Goal: Task Accomplishment & Management: Manage account settings

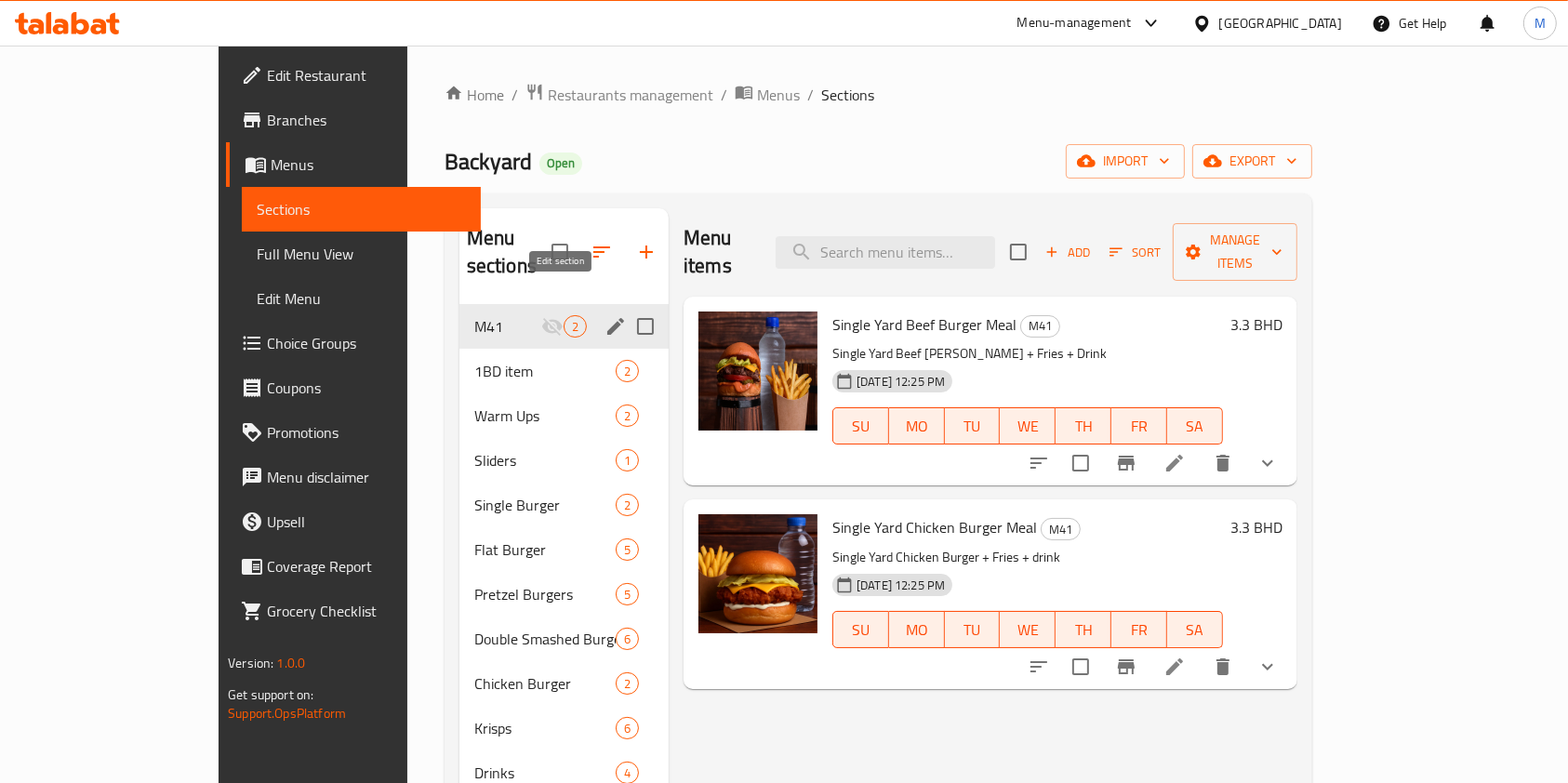
click at [608, 318] on icon "edit" at bounding box center [615, 326] width 17 height 17
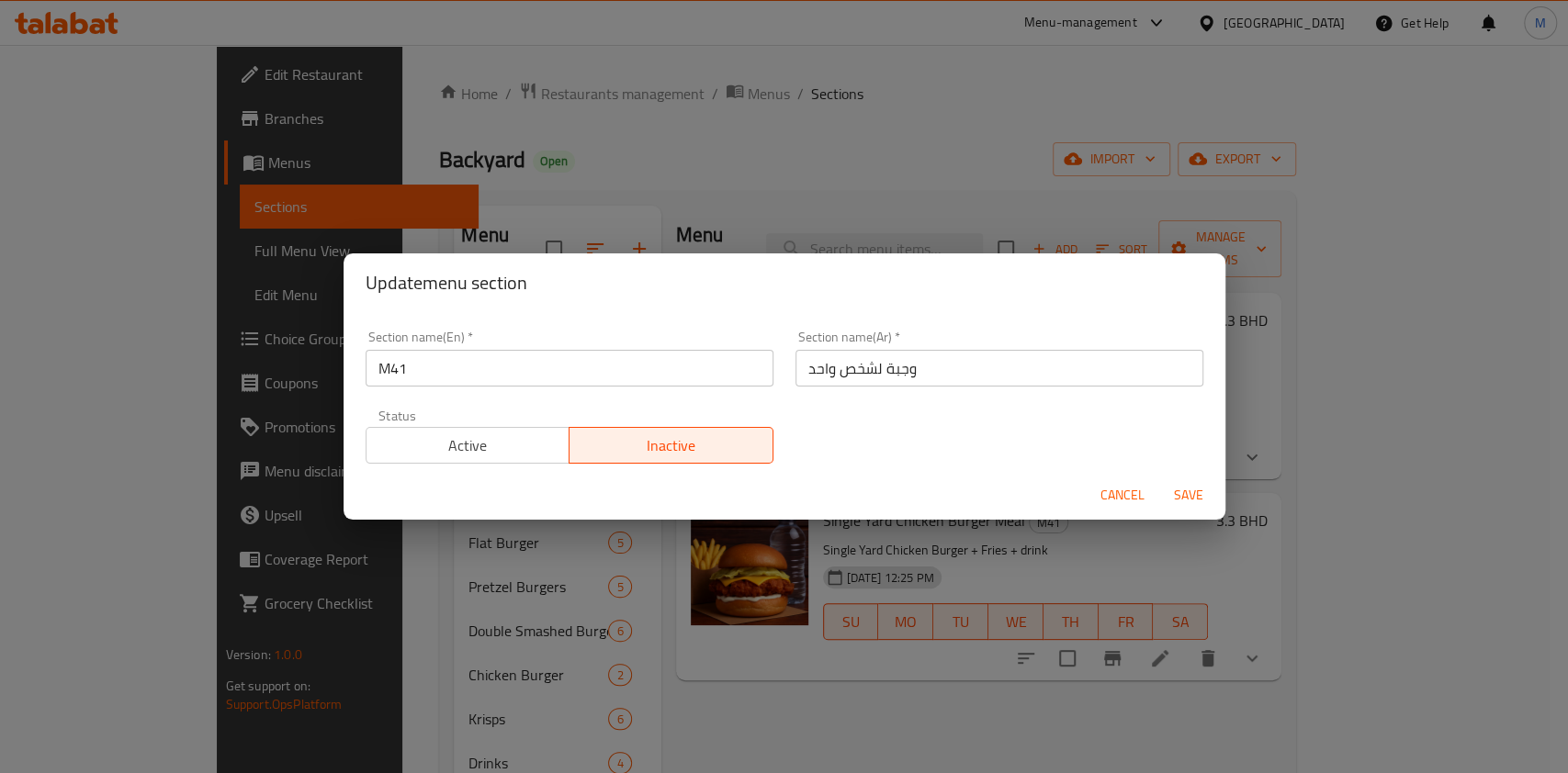
click at [441, 456] on span "Active" at bounding box center [467, 446] width 189 height 27
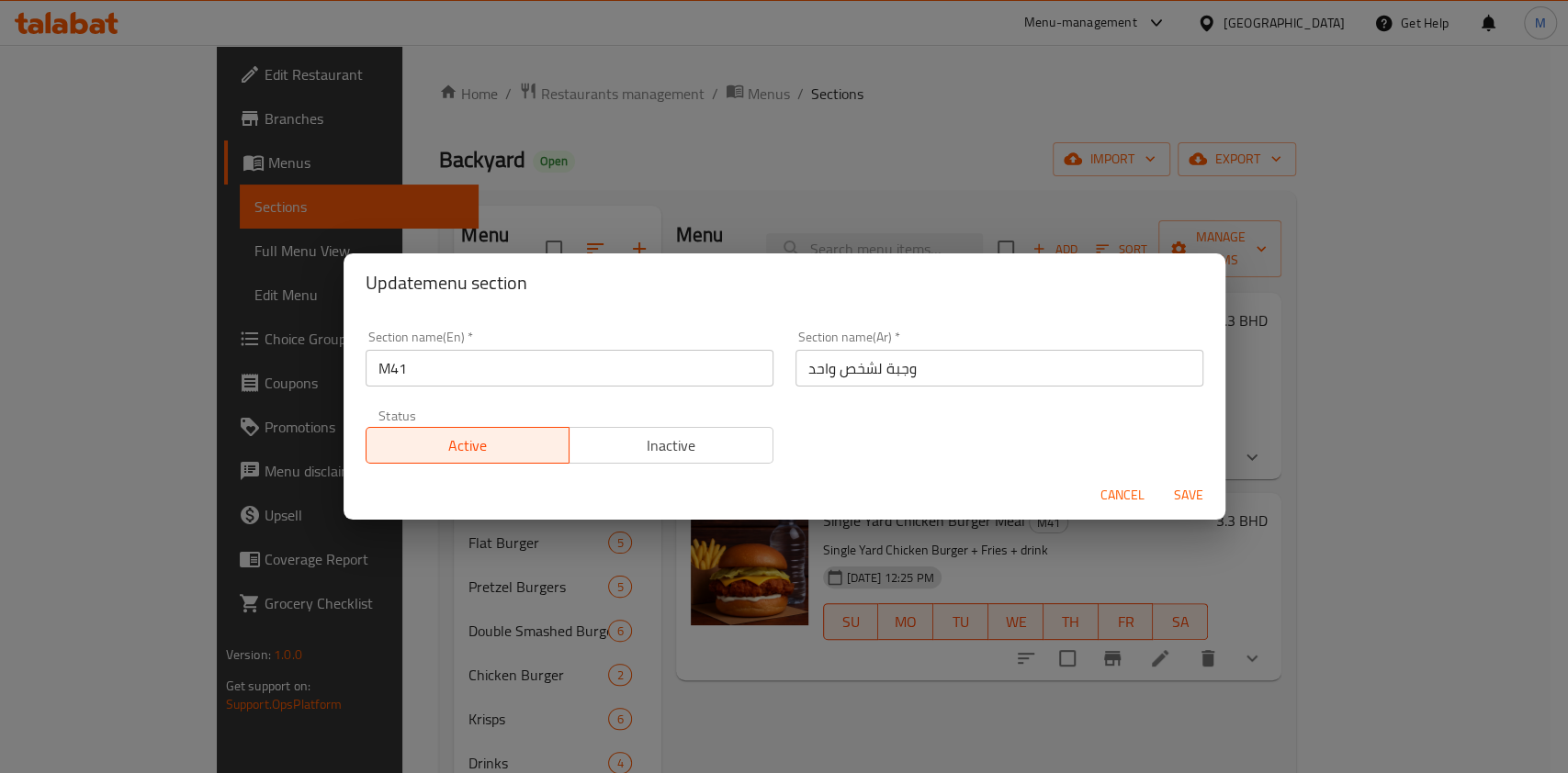
click at [1168, 491] on span "Save" at bounding box center [1189, 495] width 45 height 23
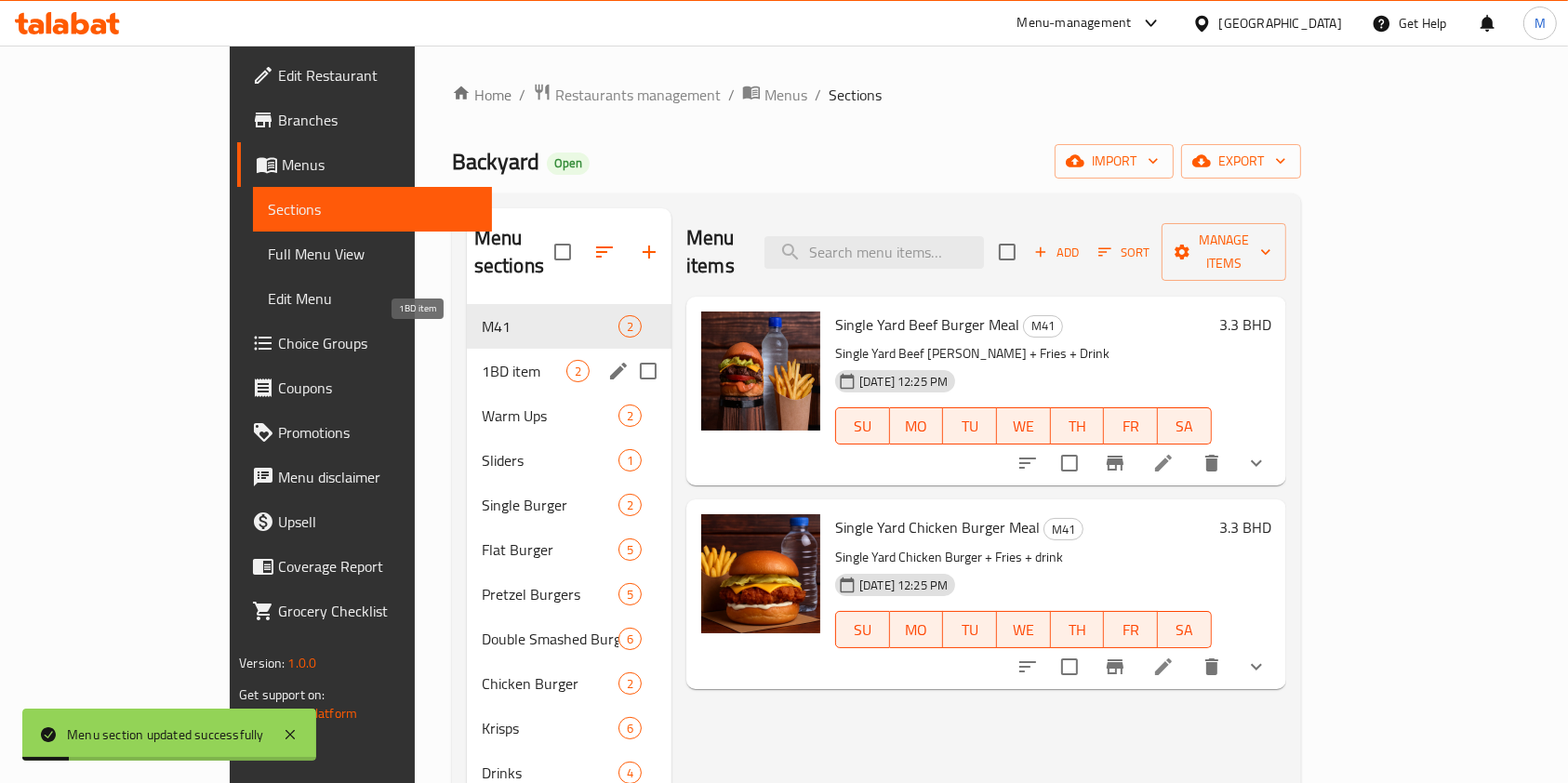
click at [482, 360] on span "1BD item" at bounding box center [524, 370] width 84 height 23
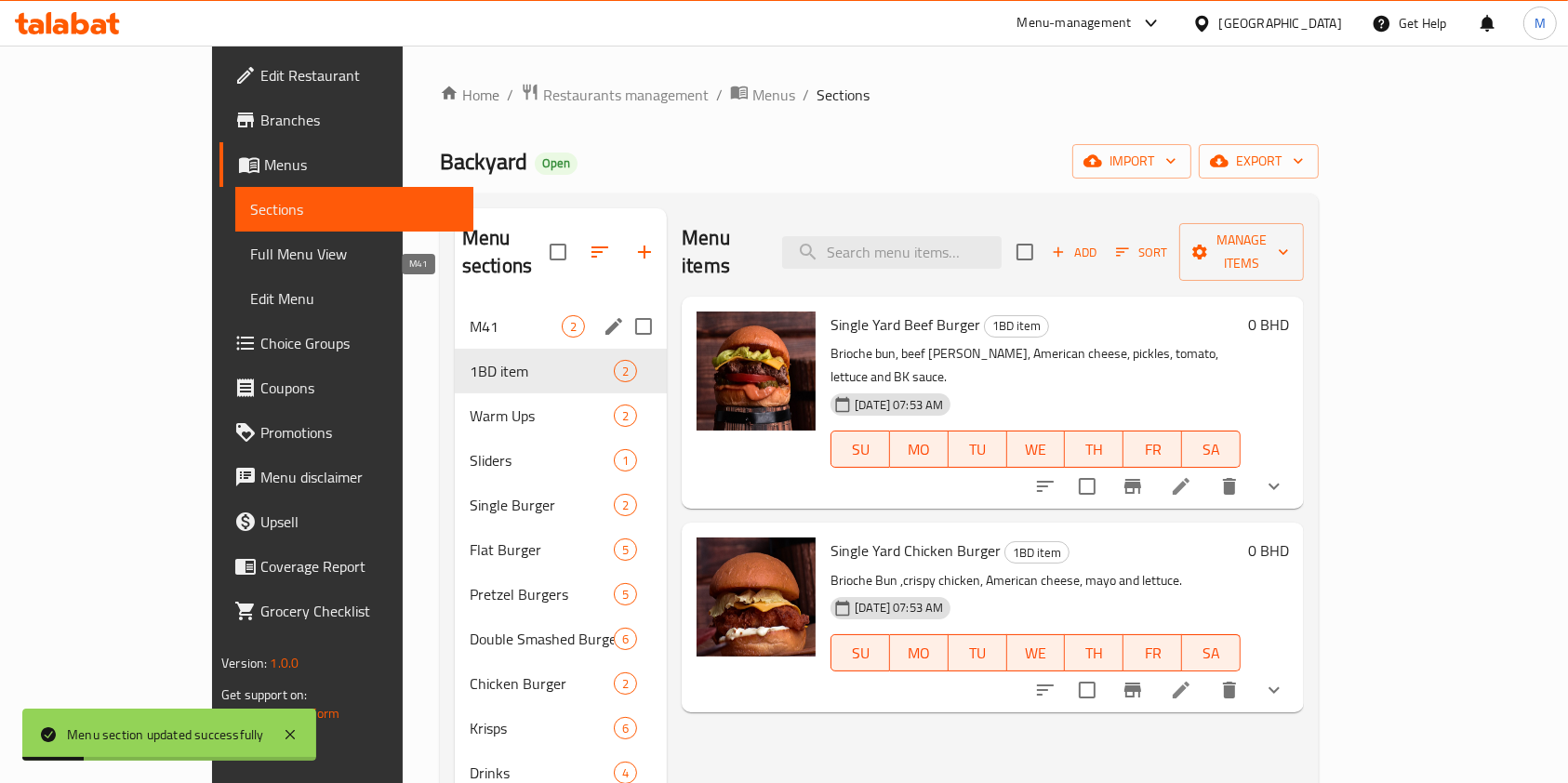
click at [469, 316] on span "M41" at bounding box center [515, 326] width 92 height 23
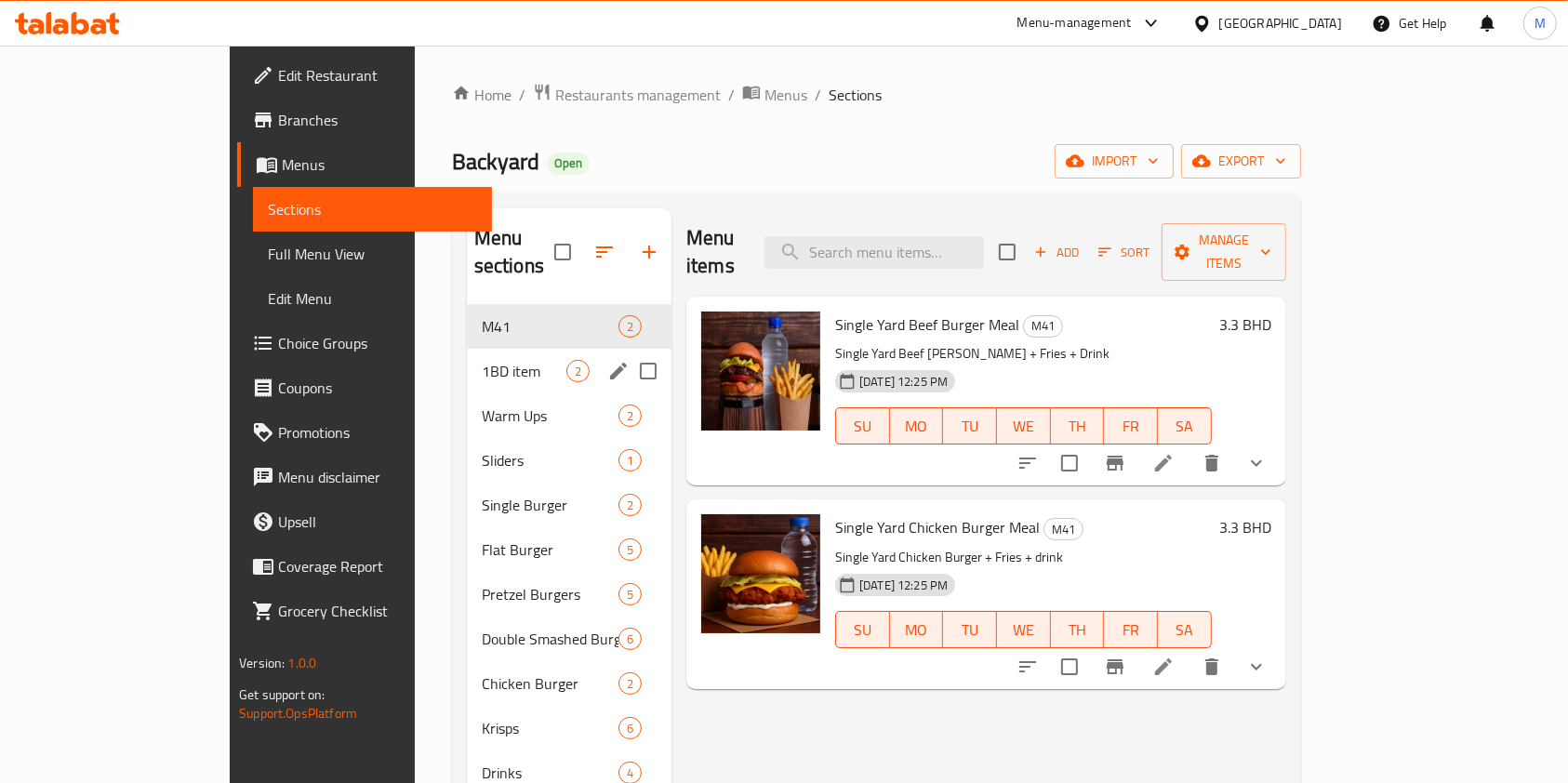
click at [482, 360] on span "1BD item" at bounding box center [524, 370] width 84 height 23
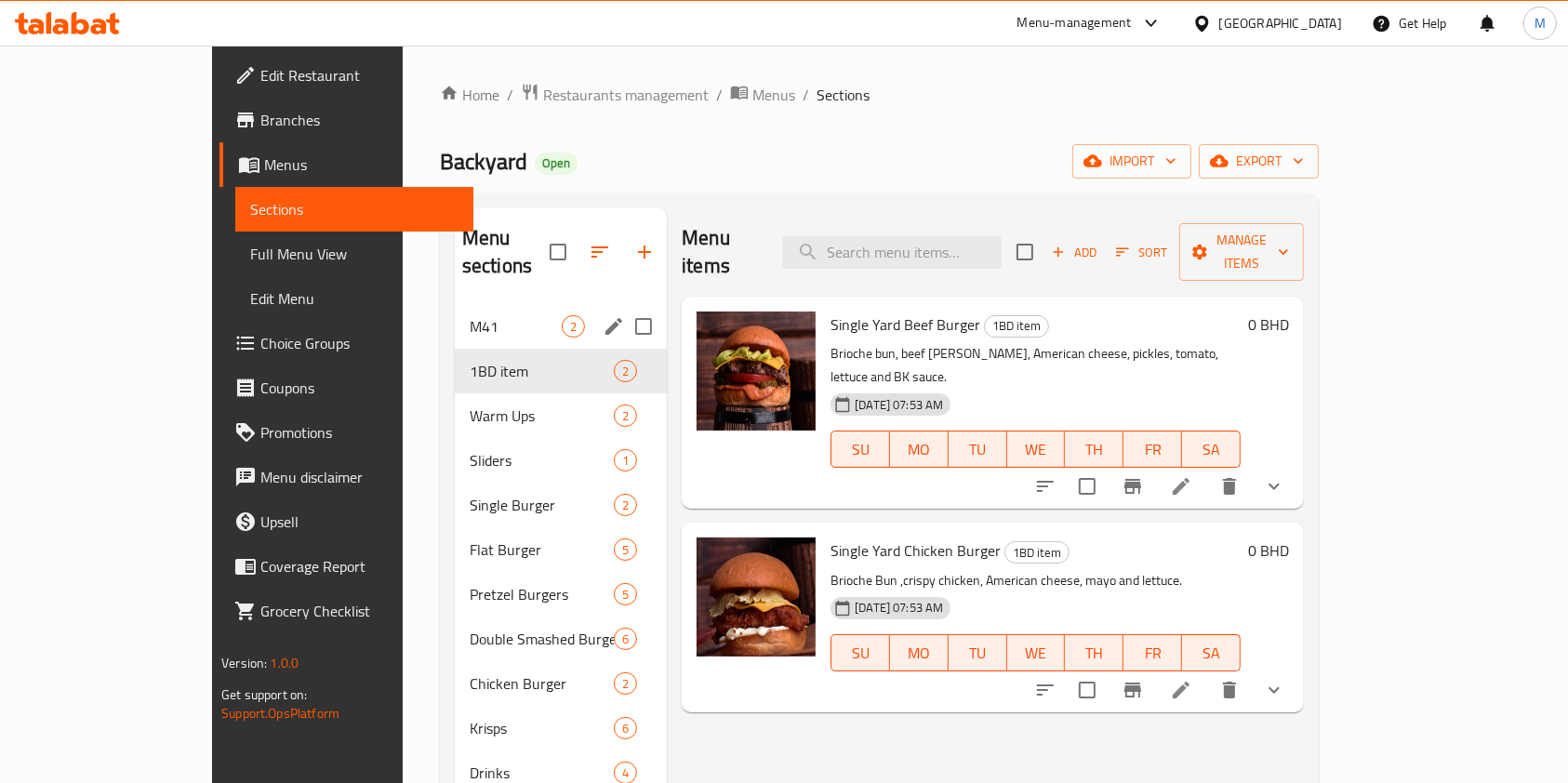
click at [469, 316] on span "M41" at bounding box center [515, 326] width 92 height 23
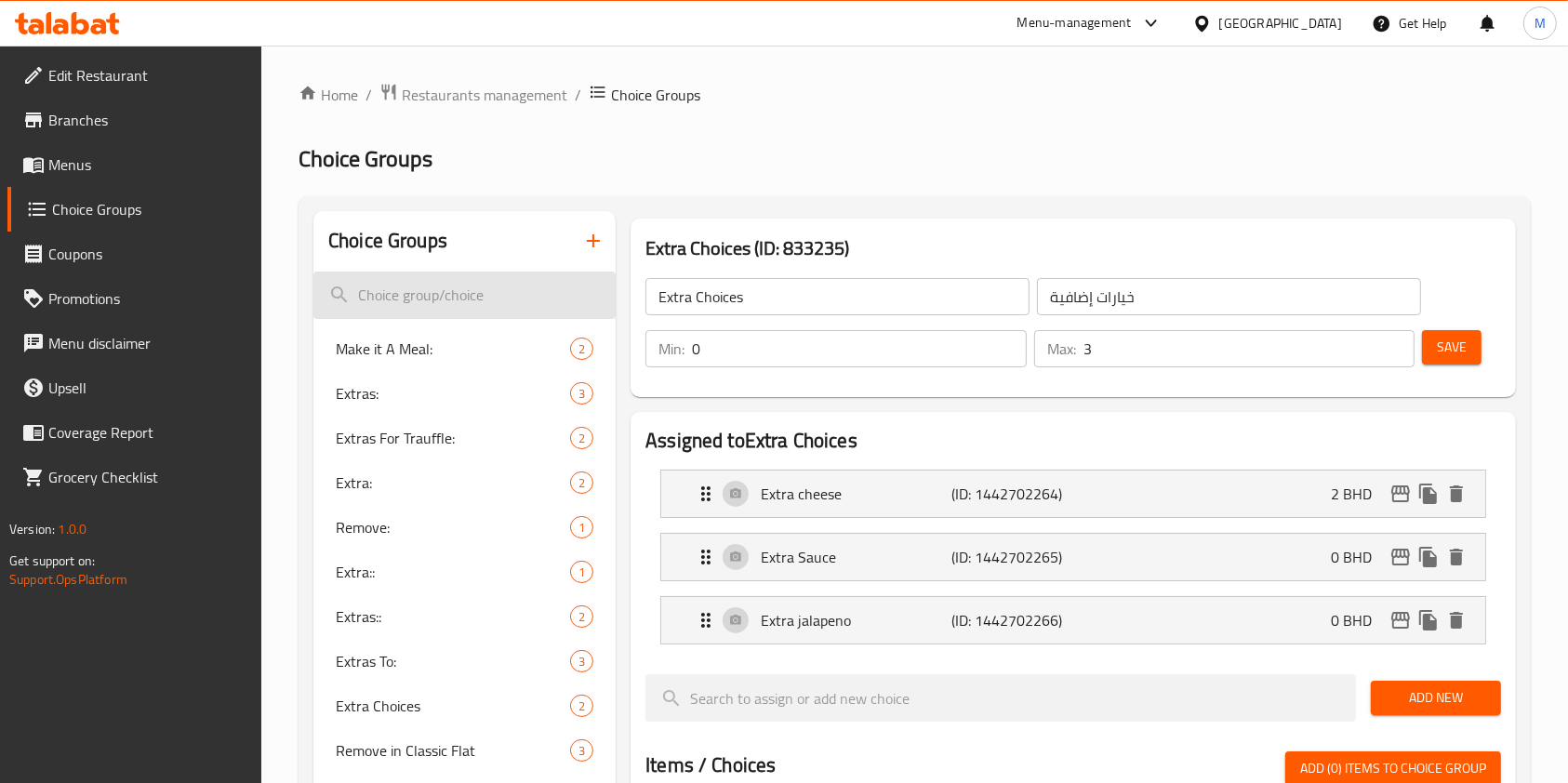
click at [384, 285] on input "search" at bounding box center [465, 295] width 302 height 47
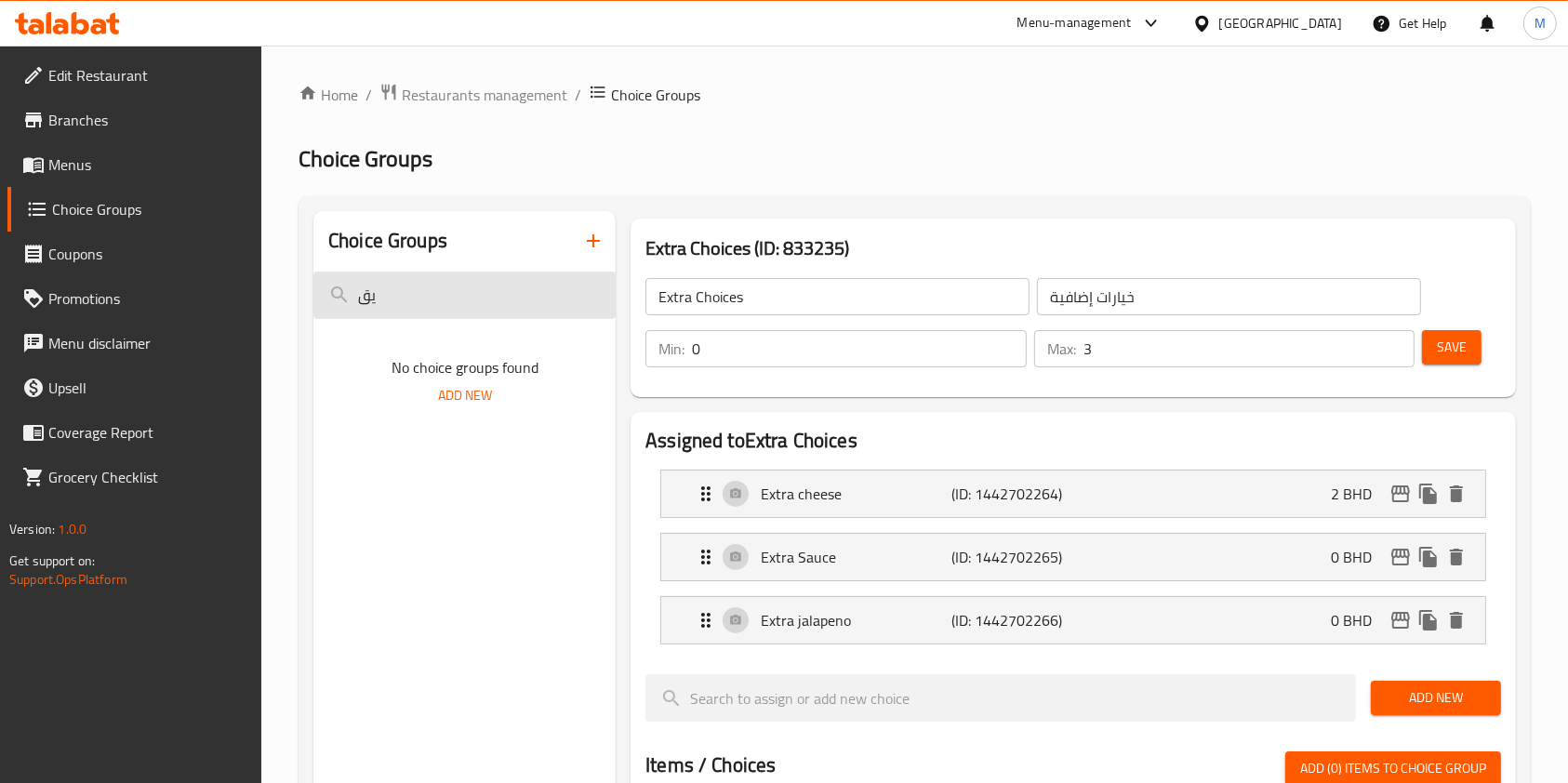
type input "ي"
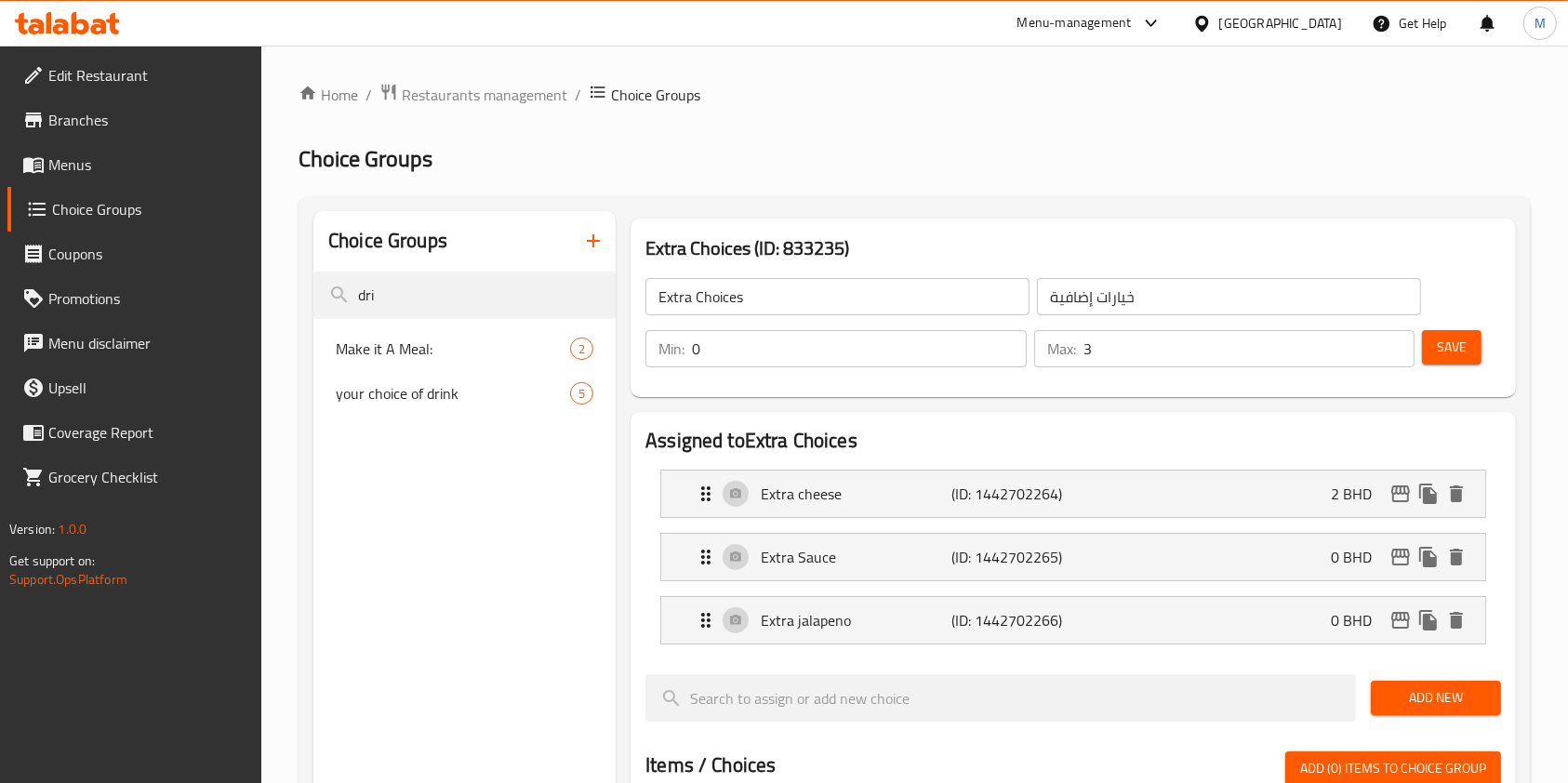
type input "dri"
click at [410, 392] on span "your choice of drink" at bounding box center [453, 393] width 234 height 23
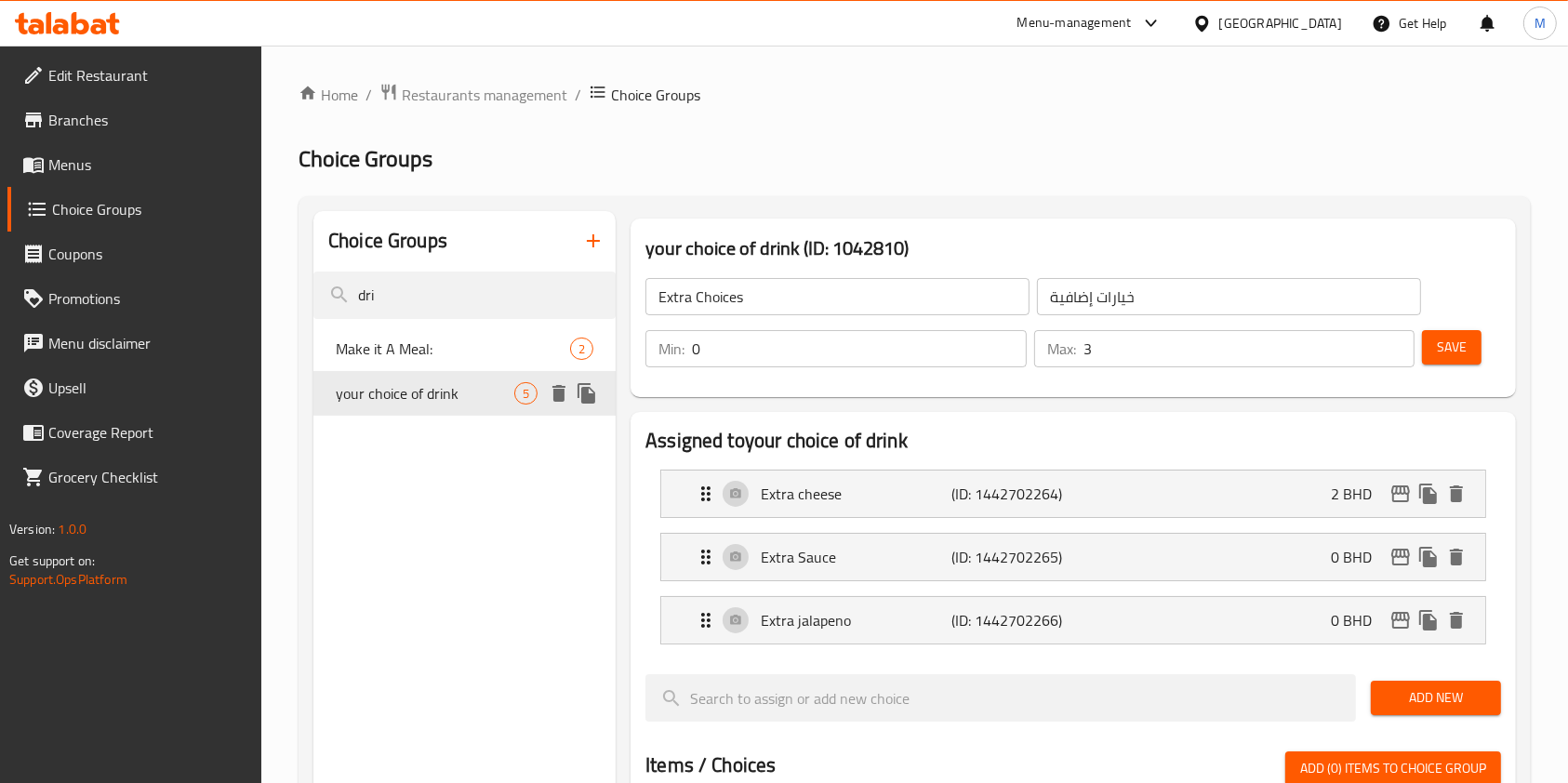
type input "your choice of drink"
type input "اختيارك من المشروب"
type input "1"
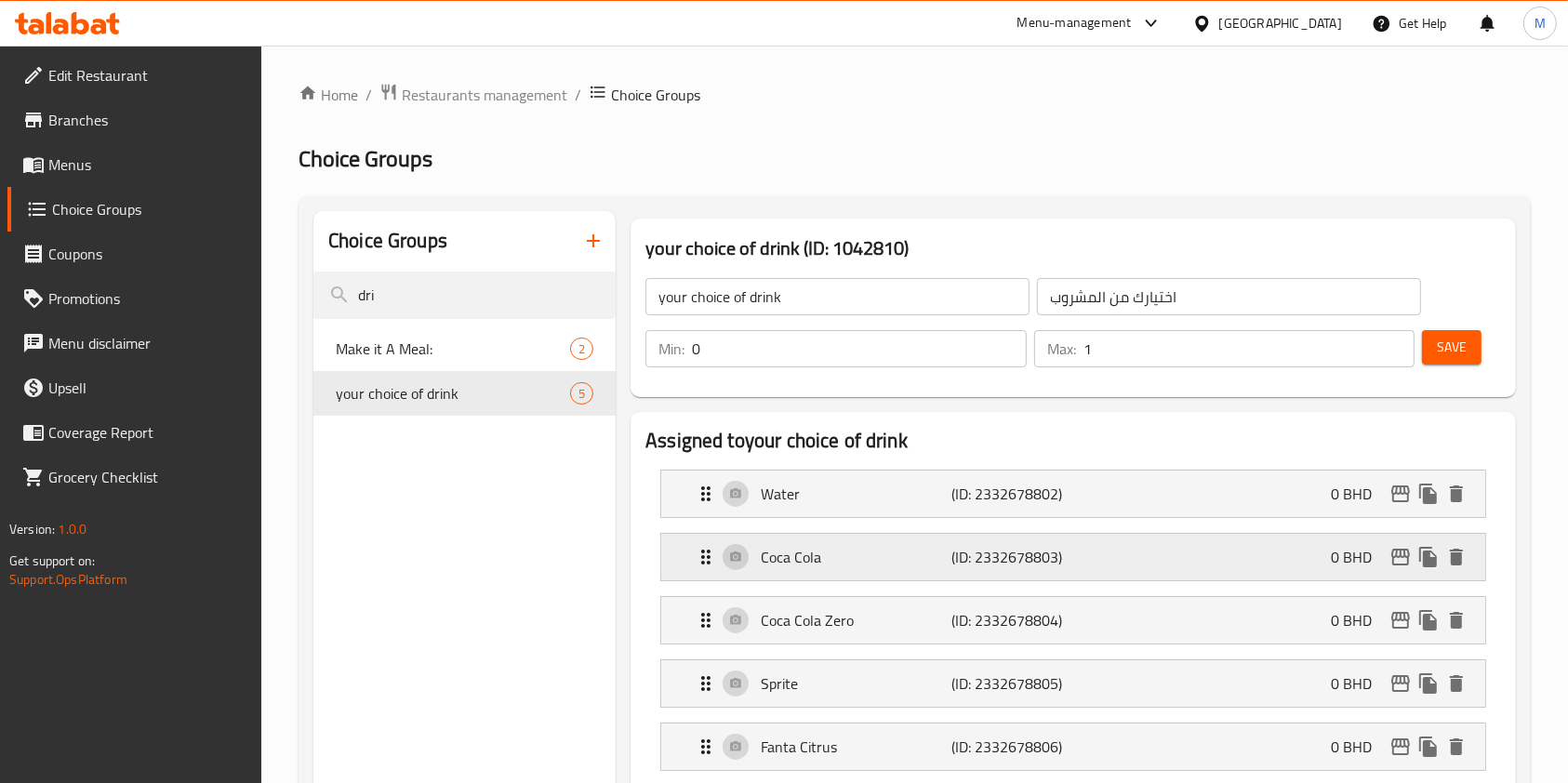
scroll to position [123, 0]
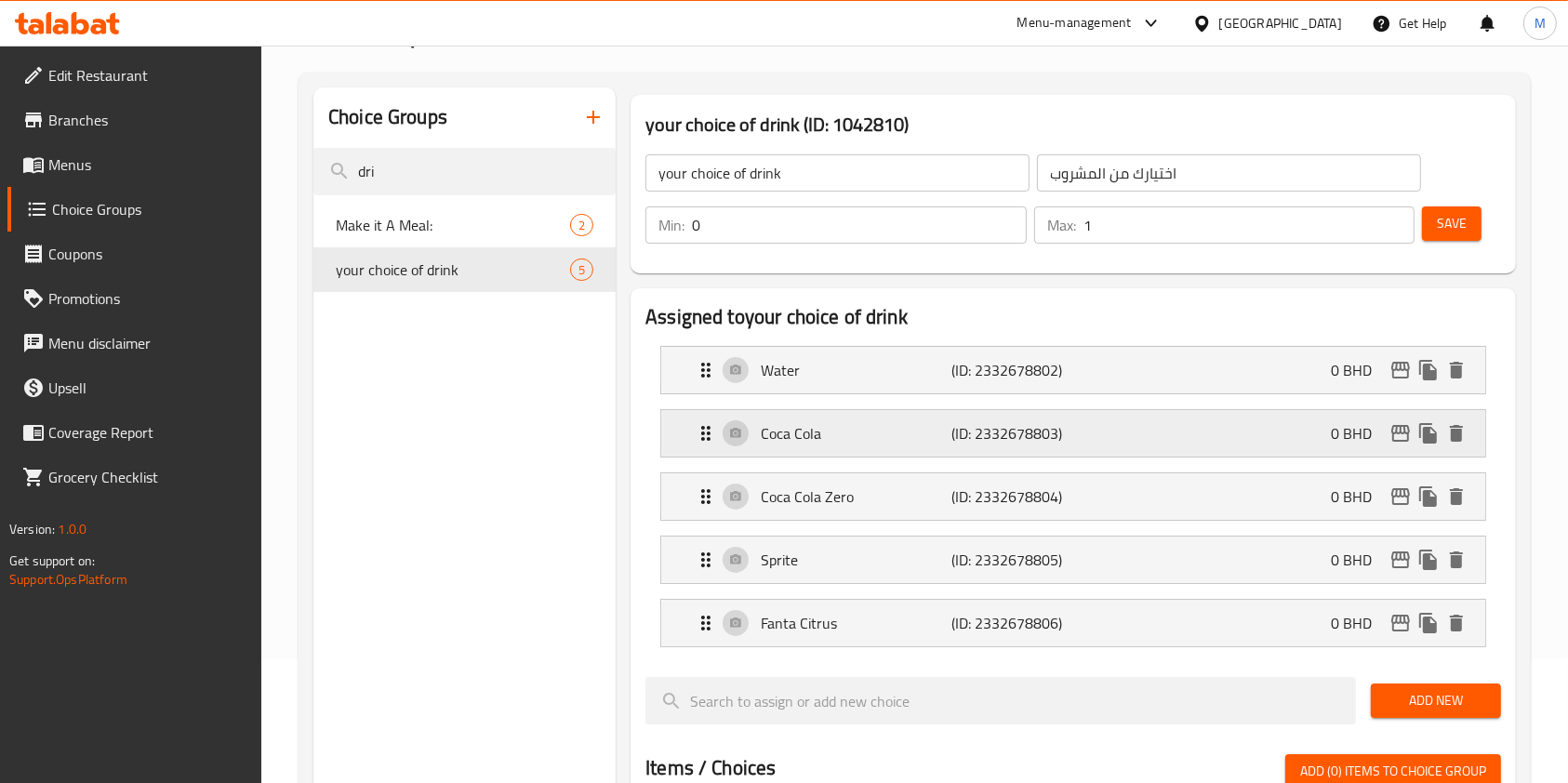
click at [1330, 426] on div "Coca Cola (ID: 2332678803) 0 BHD" at bounding box center [1079, 432] width 768 height 46
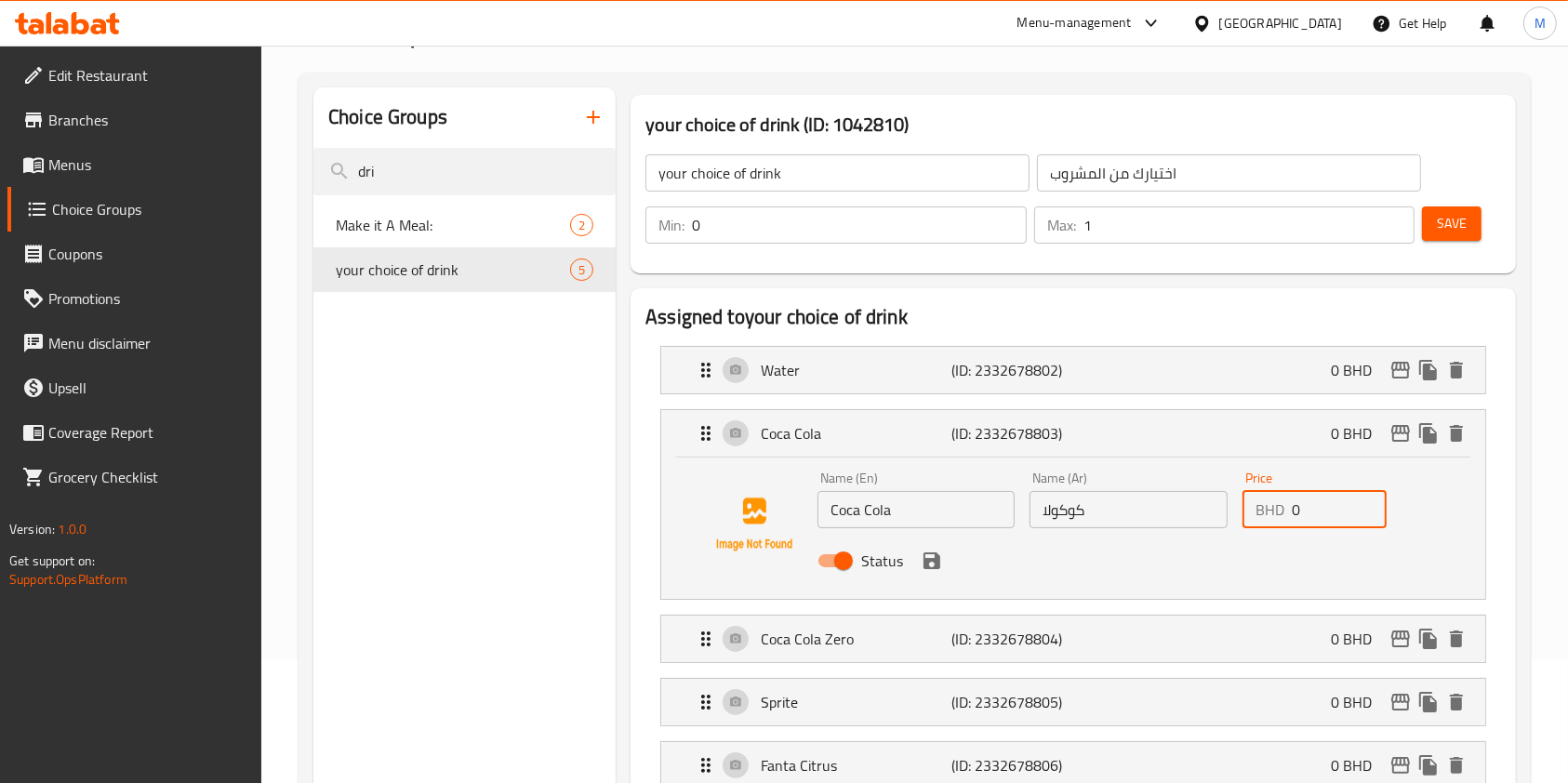
click at [1323, 495] on input "0" at bounding box center [1339, 510] width 95 height 37
click at [929, 562] on icon "save" at bounding box center [931, 561] width 23 height 23
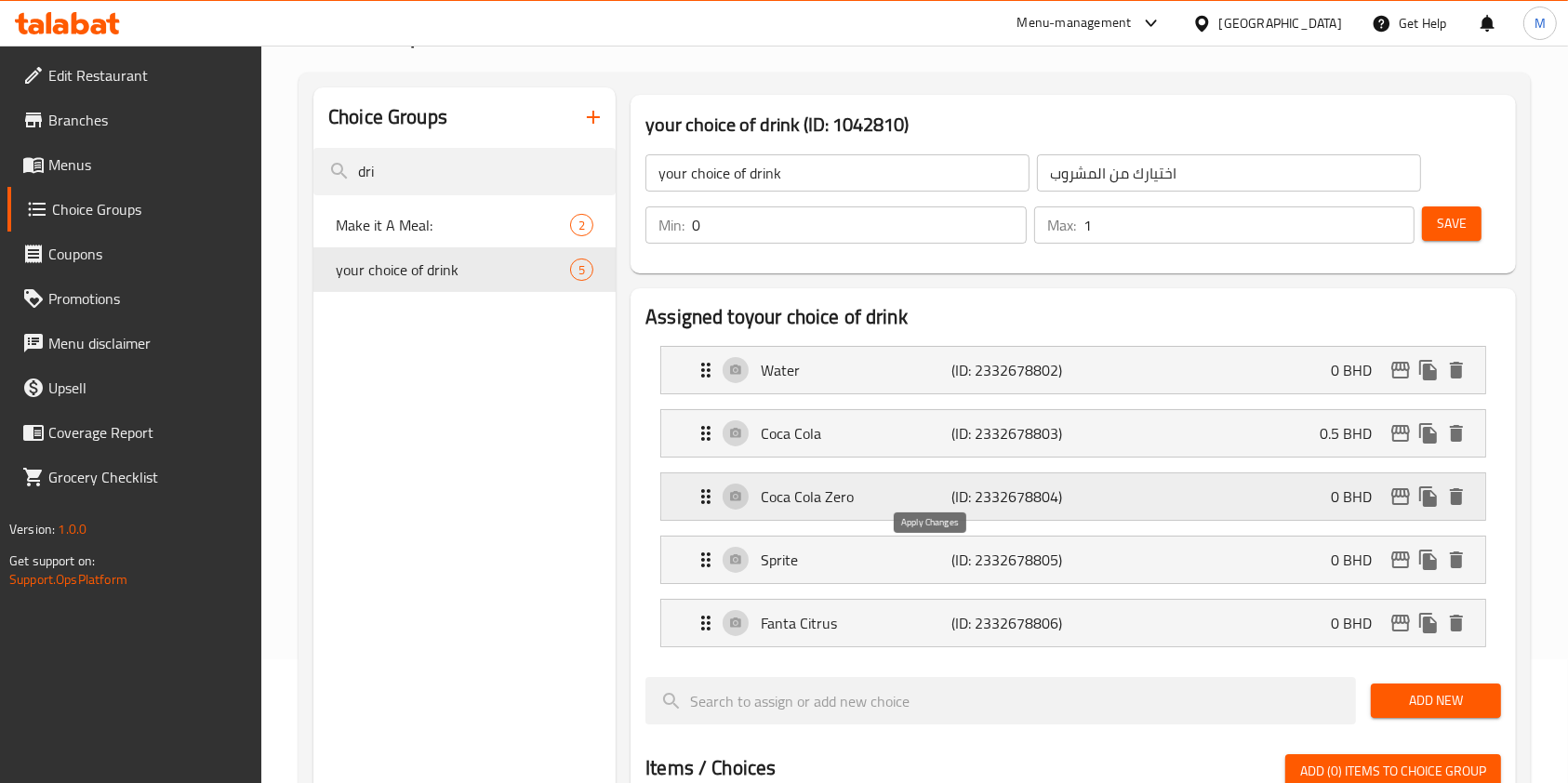
type input "0.5"
drag, startPoint x: 1278, startPoint y: 467, endPoint x: 1291, endPoint y: 495, distance: 30.9
click at [1279, 466] on li "Coca Cola Zero (ID: 2332678804) 0 BHD Name (En) Coca Cola Zero Name (En) Name (…" at bounding box center [1073, 496] width 856 height 64
click at [1292, 499] on div "Coca Cola Zero (ID: 2332678804) 0 BHD" at bounding box center [1079, 496] width 768 height 46
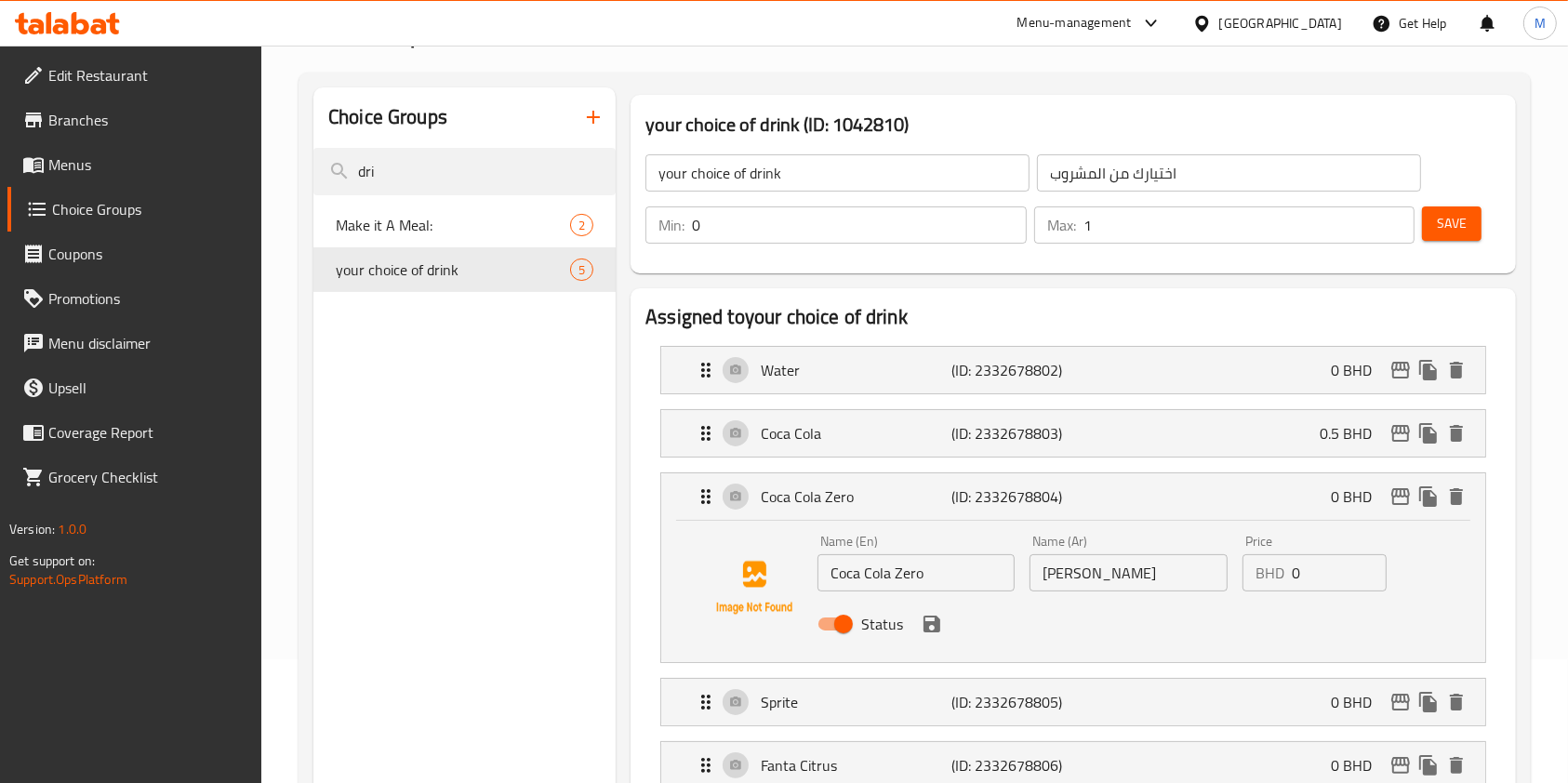
click at [1332, 561] on input "0" at bounding box center [1339, 573] width 95 height 37
click at [942, 630] on div "Status" at bounding box center [1129, 623] width 637 height 50
click at [934, 621] on icon "save" at bounding box center [931, 623] width 17 height 17
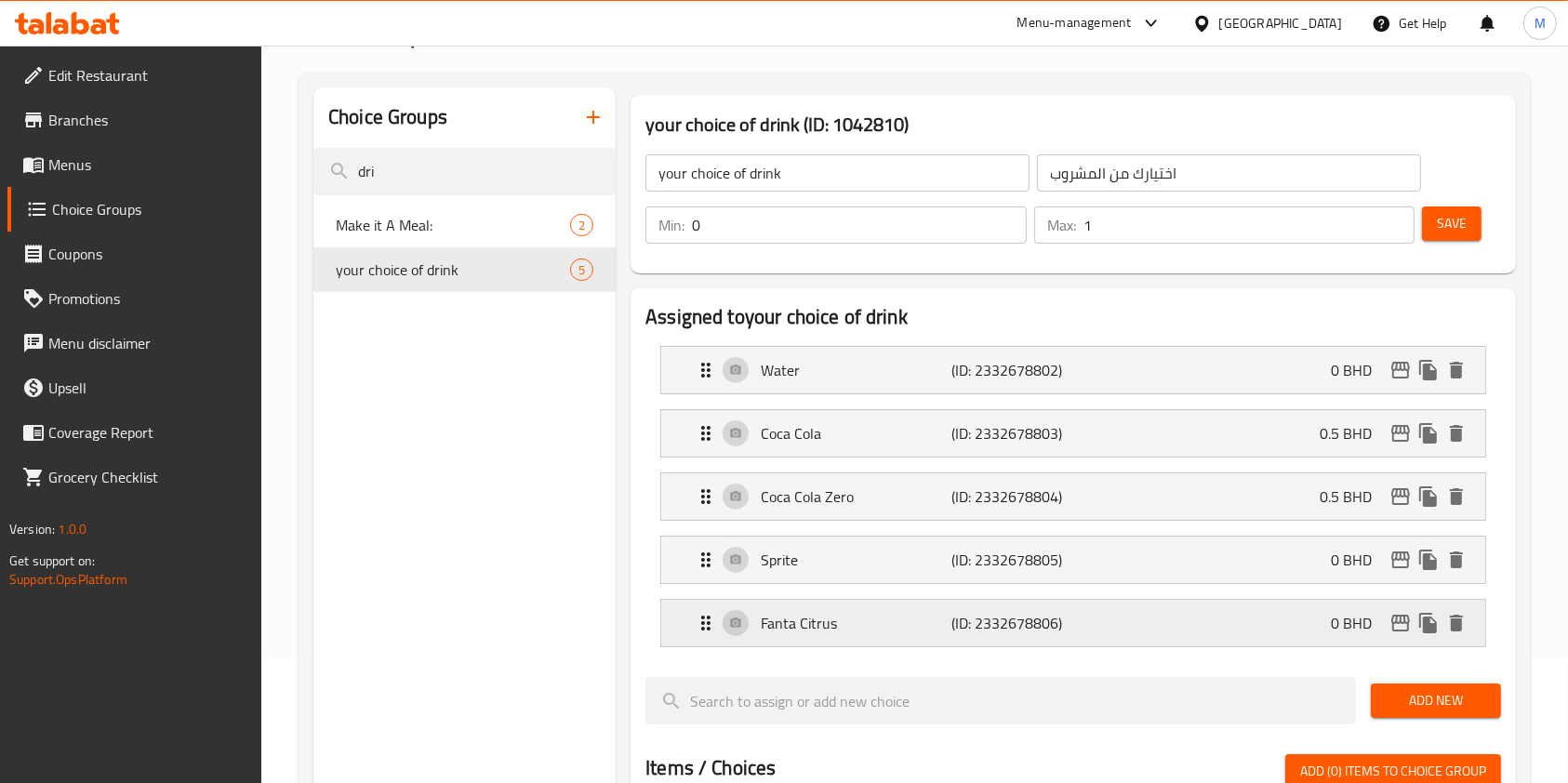
type input "0.5"
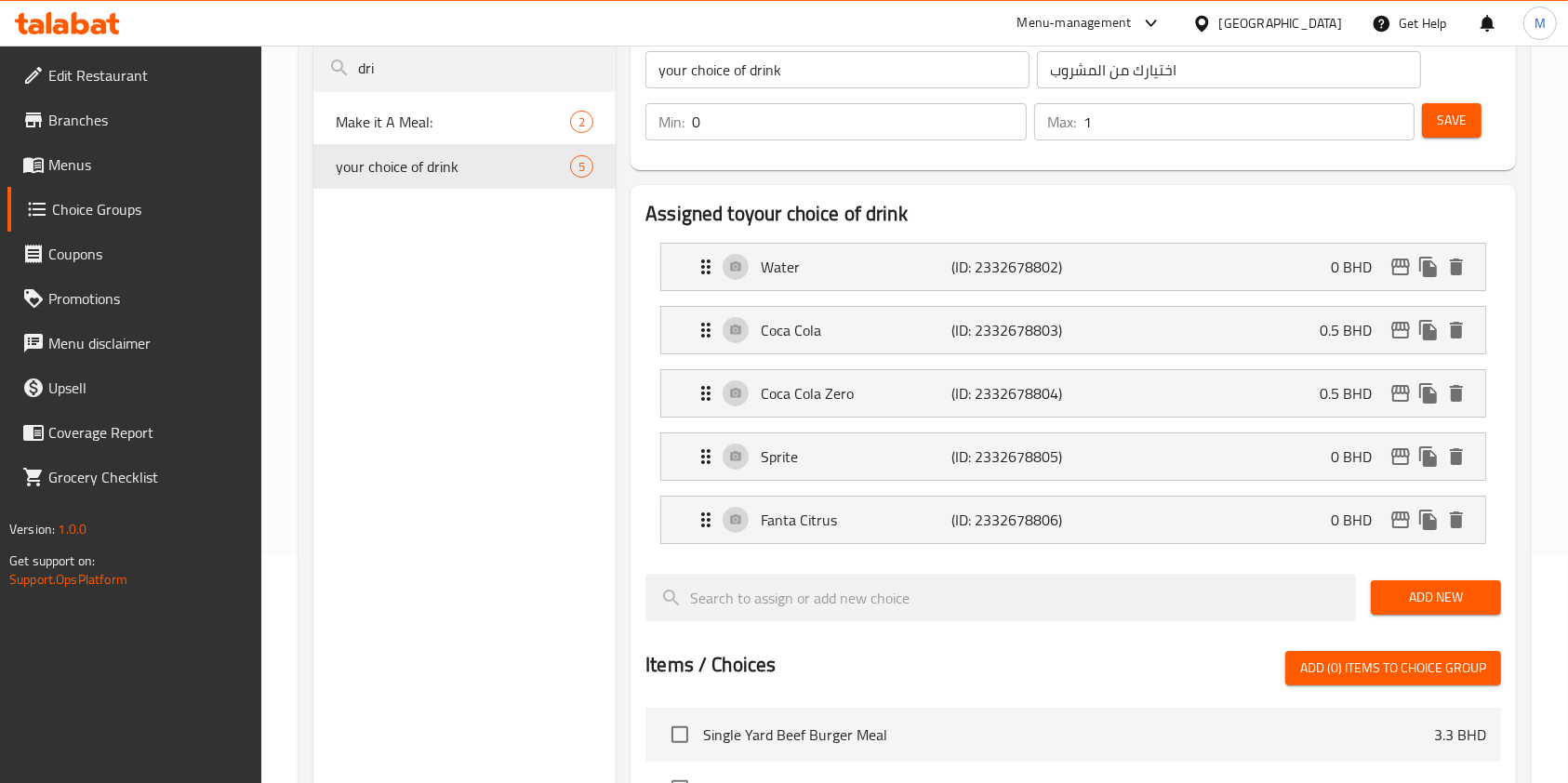
scroll to position [372, 0]
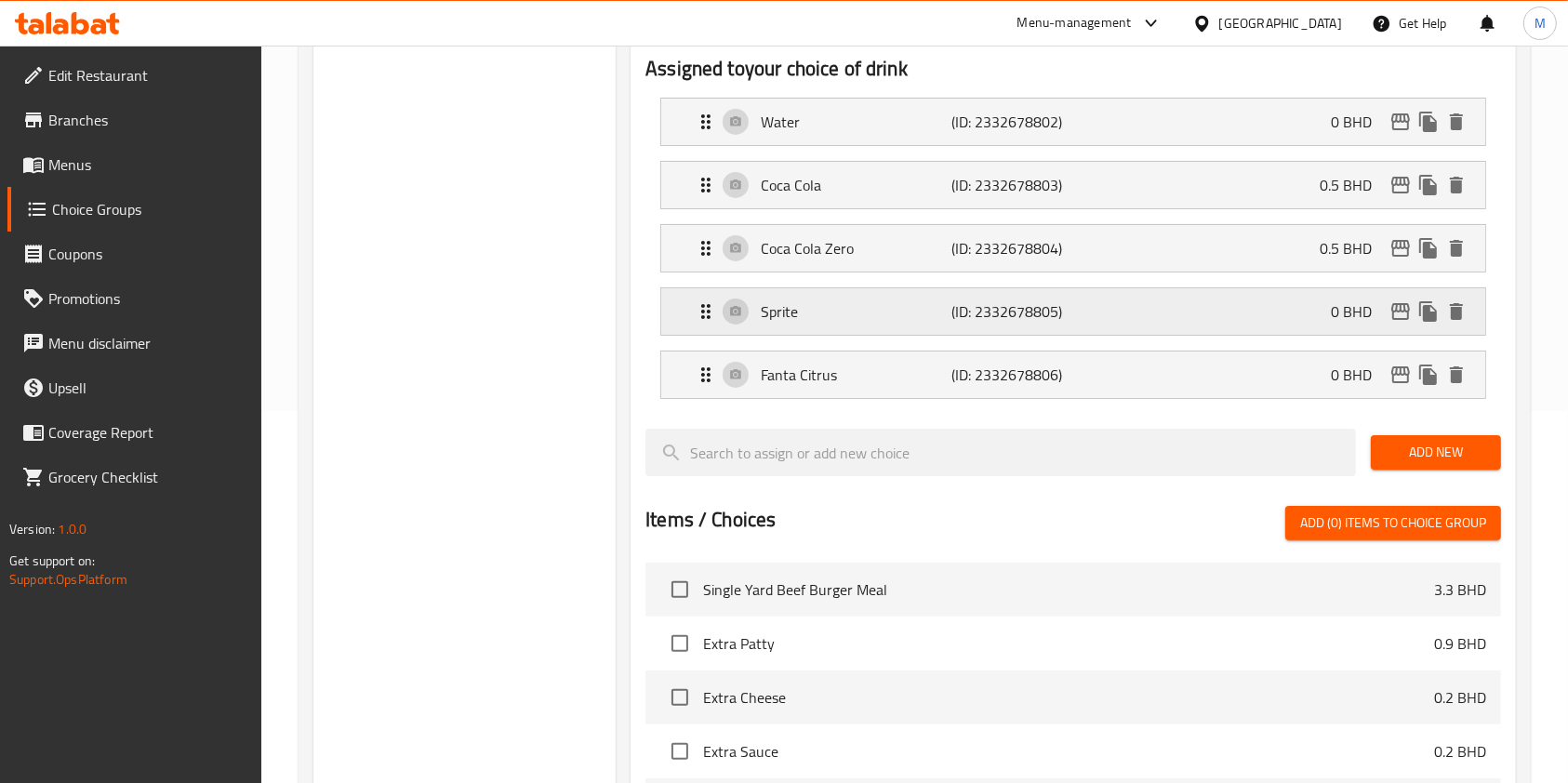
click at [1318, 307] on div "Sprite (ID: 2332678805) 0 BHD" at bounding box center [1079, 311] width 768 height 46
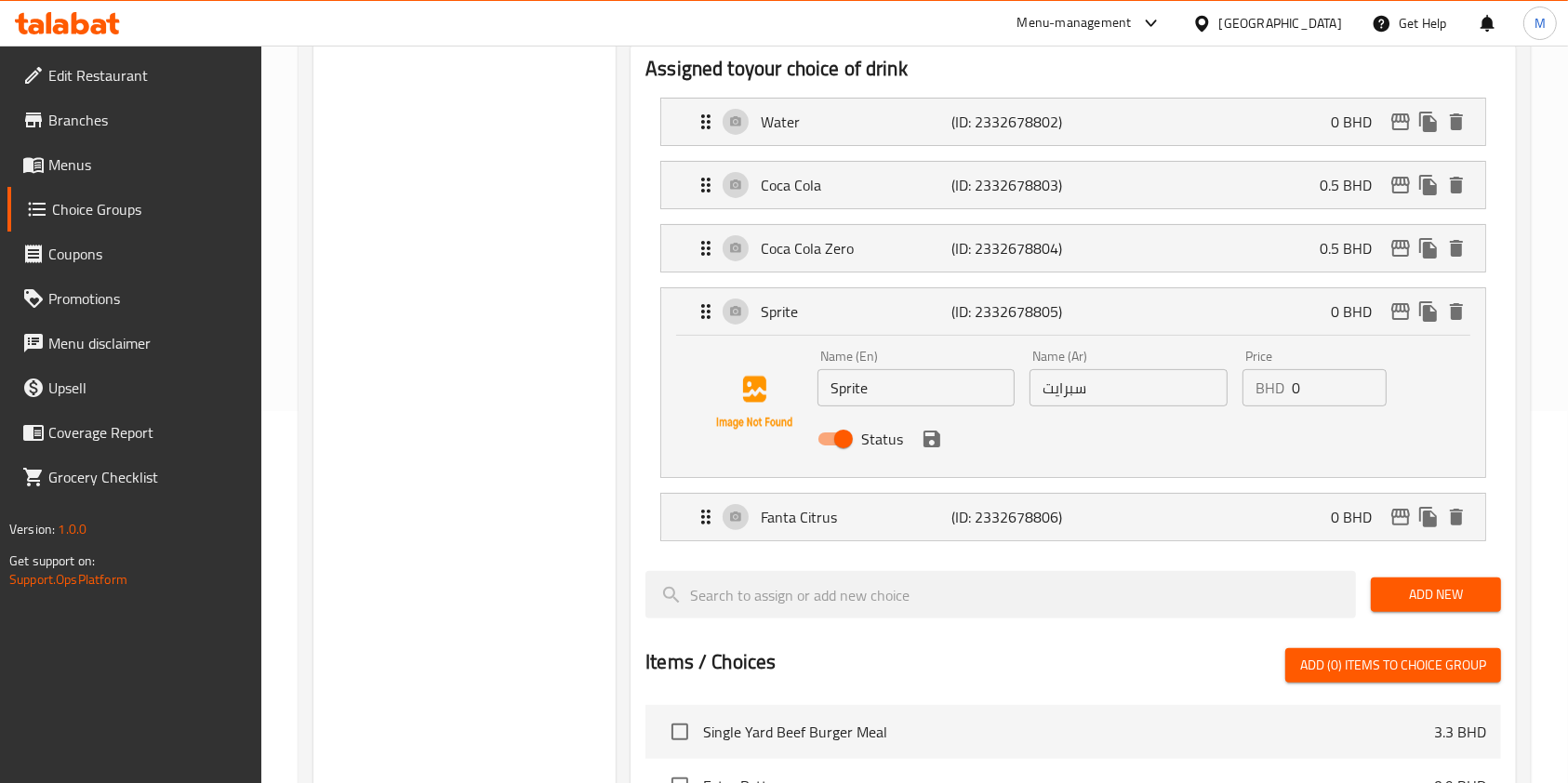
click at [1338, 391] on input "0" at bounding box center [1339, 388] width 95 height 37
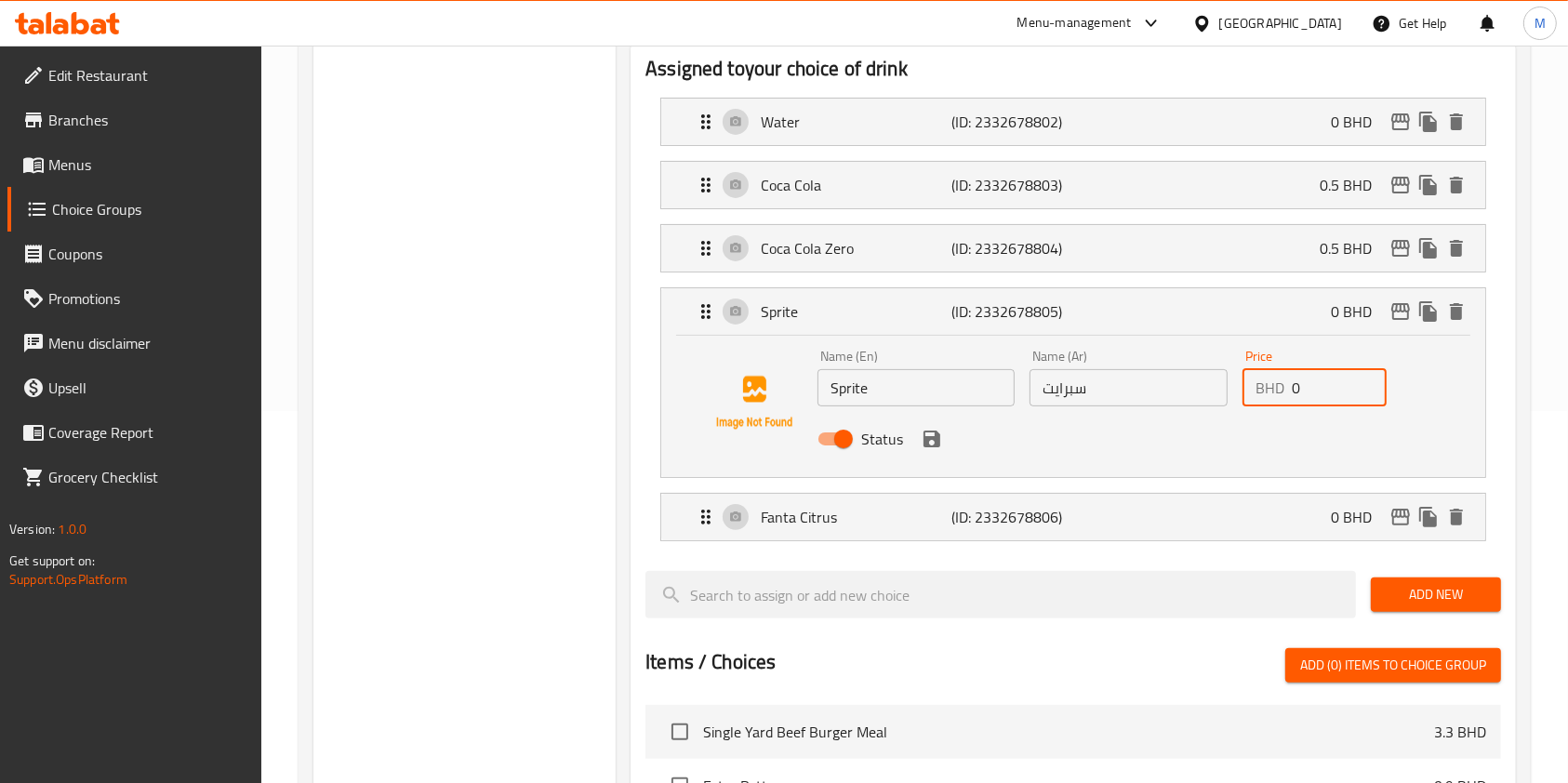
click at [1338, 391] on input "0" at bounding box center [1339, 388] width 95 height 37
click at [928, 446] on icon "save" at bounding box center [931, 438] width 17 height 17
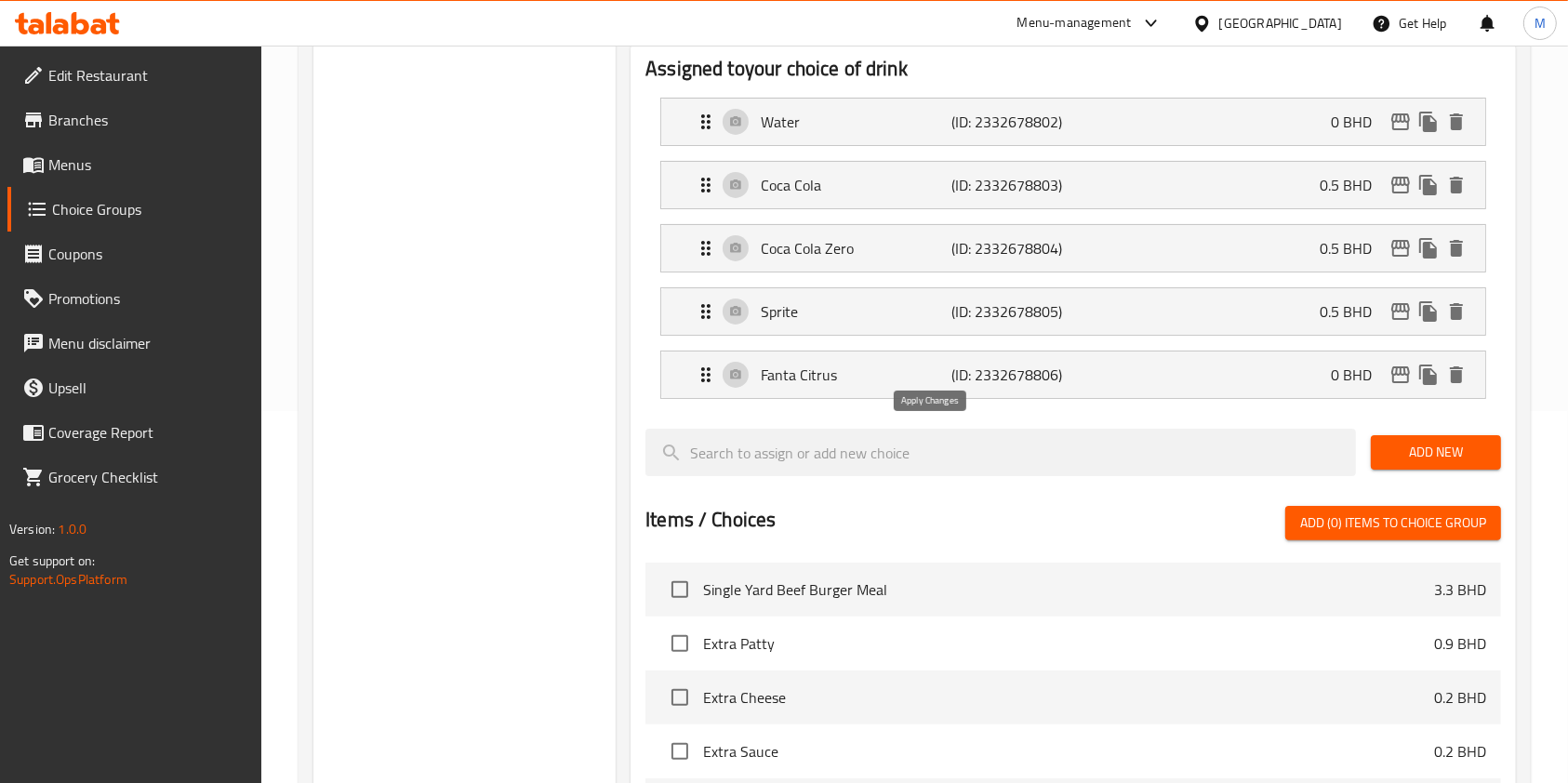
type input "0.5"
click at [1120, 386] on div "Fanta Citrus (ID: 2332678806) 0 BHD" at bounding box center [1079, 374] width 768 height 46
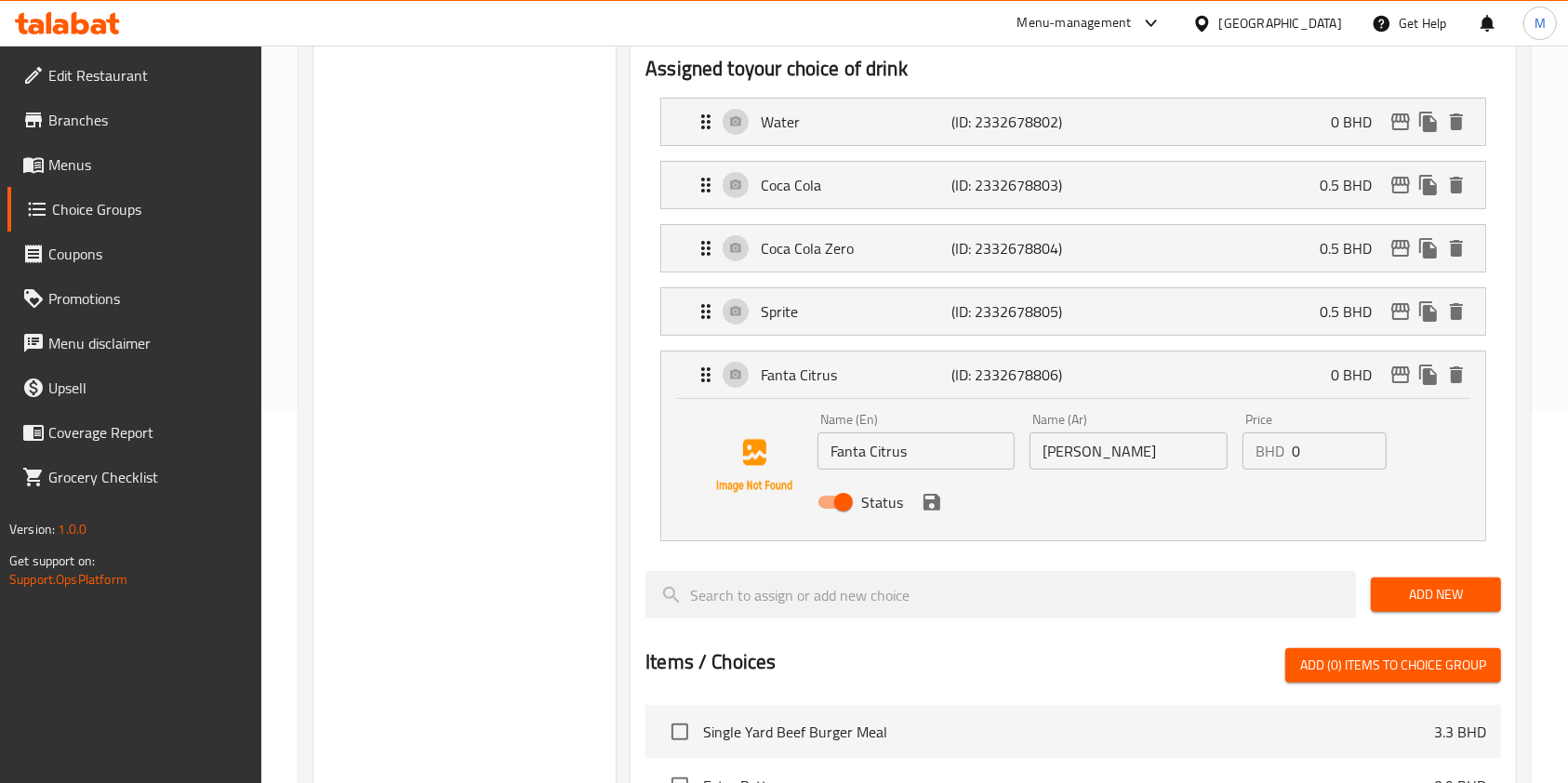
click at [1320, 459] on input "0" at bounding box center [1339, 451] width 95 height 37
click at [946, 486] on div "Status" at bounding box center [1129, 502] width 637 height 50
click at [935, 503] on icon "save" at bounding box center [931, 502] width 17 height 17
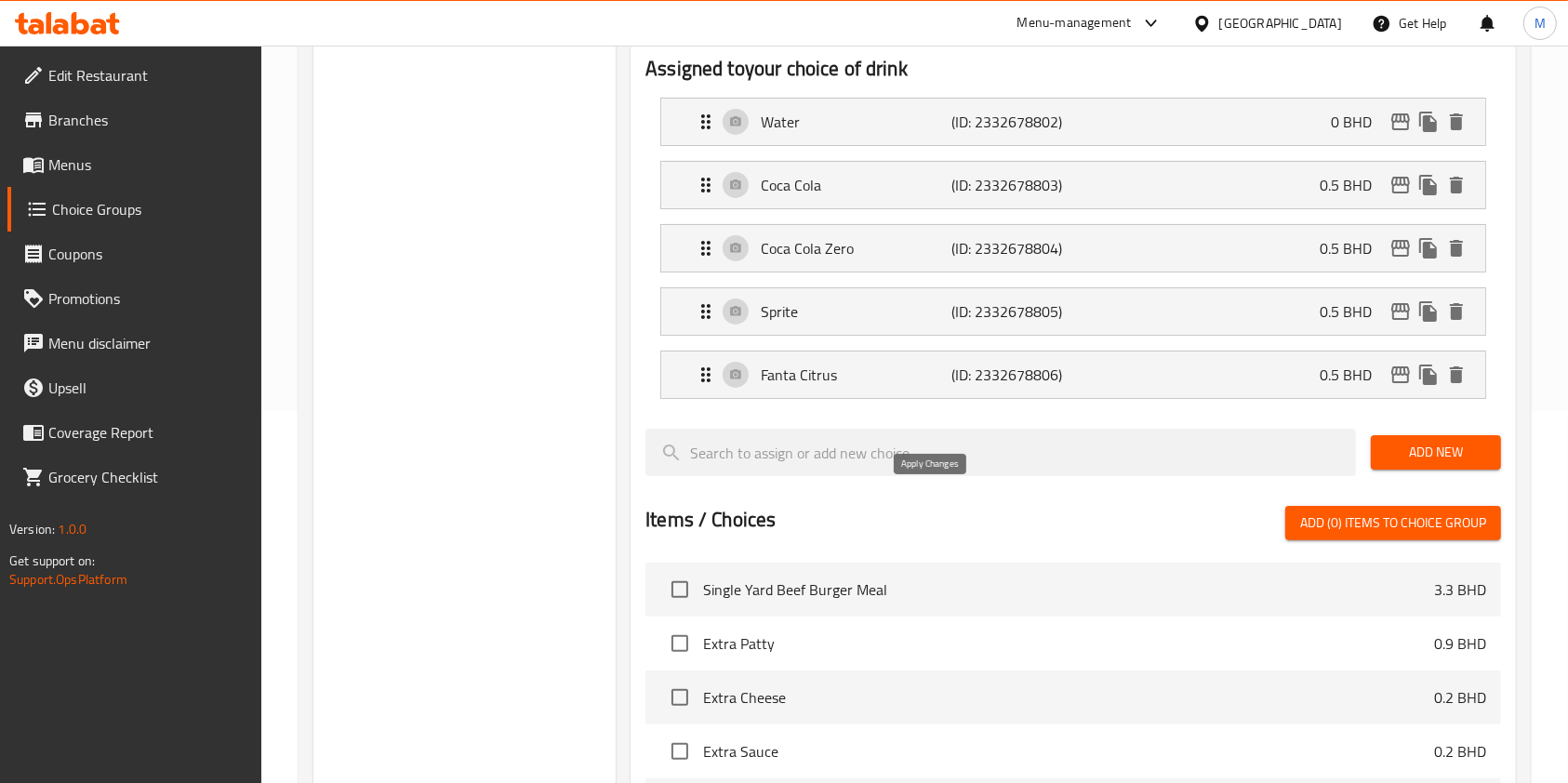
type input "0.5"
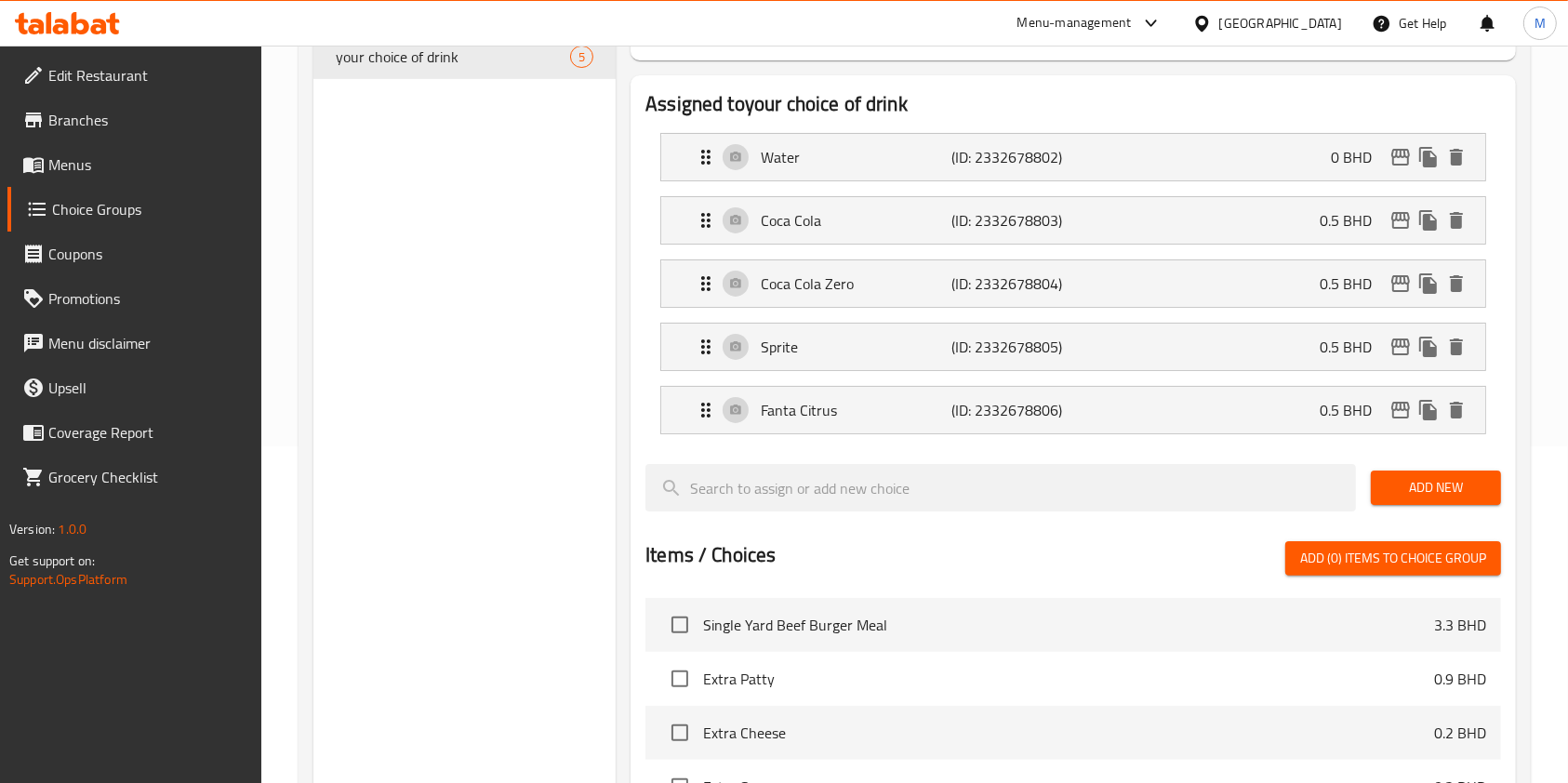
scroll to position [0, 0]
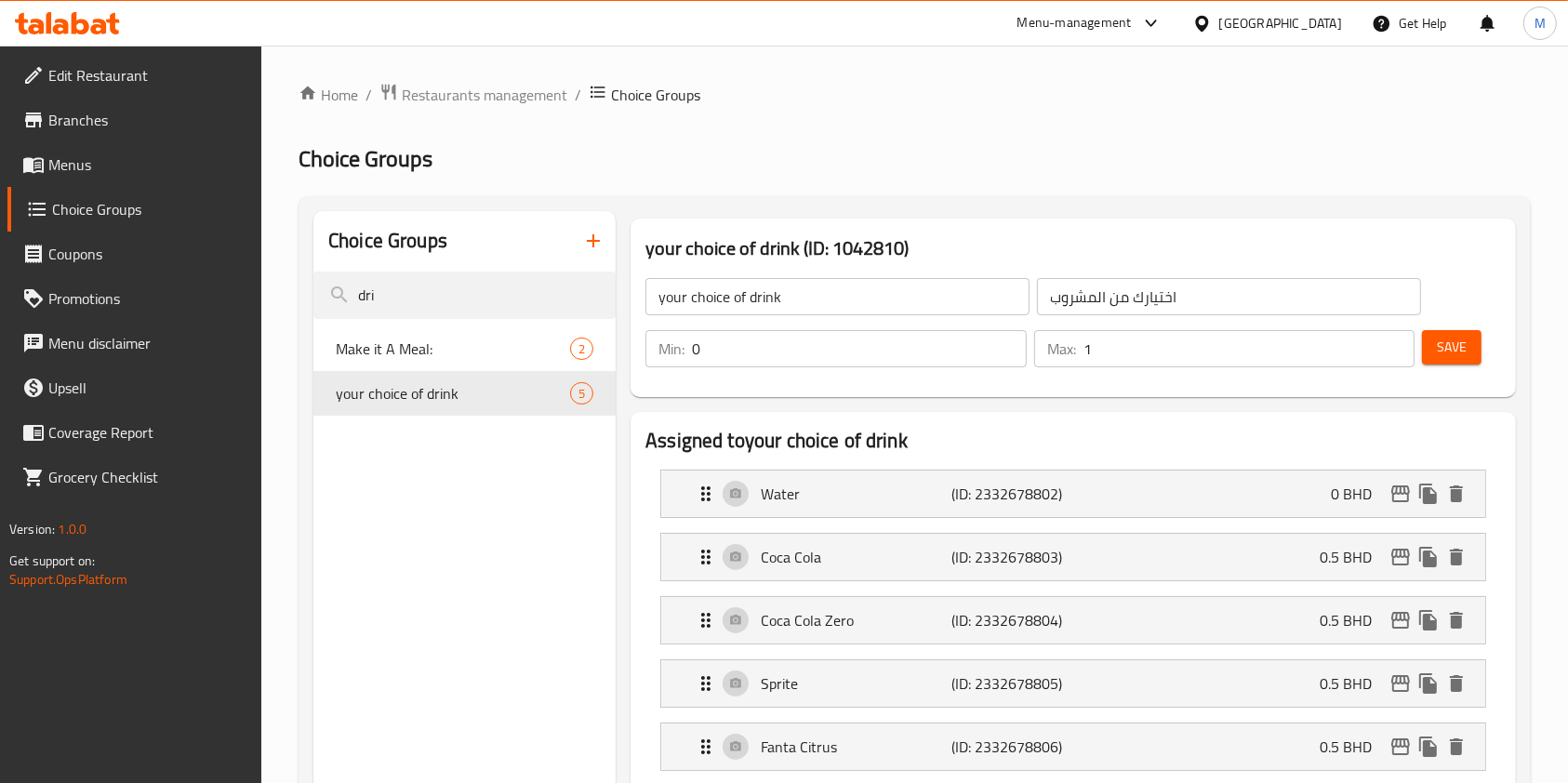
click at [1471, 338] on button "Save" at bounding box center [1451, 347] width 60 height 34
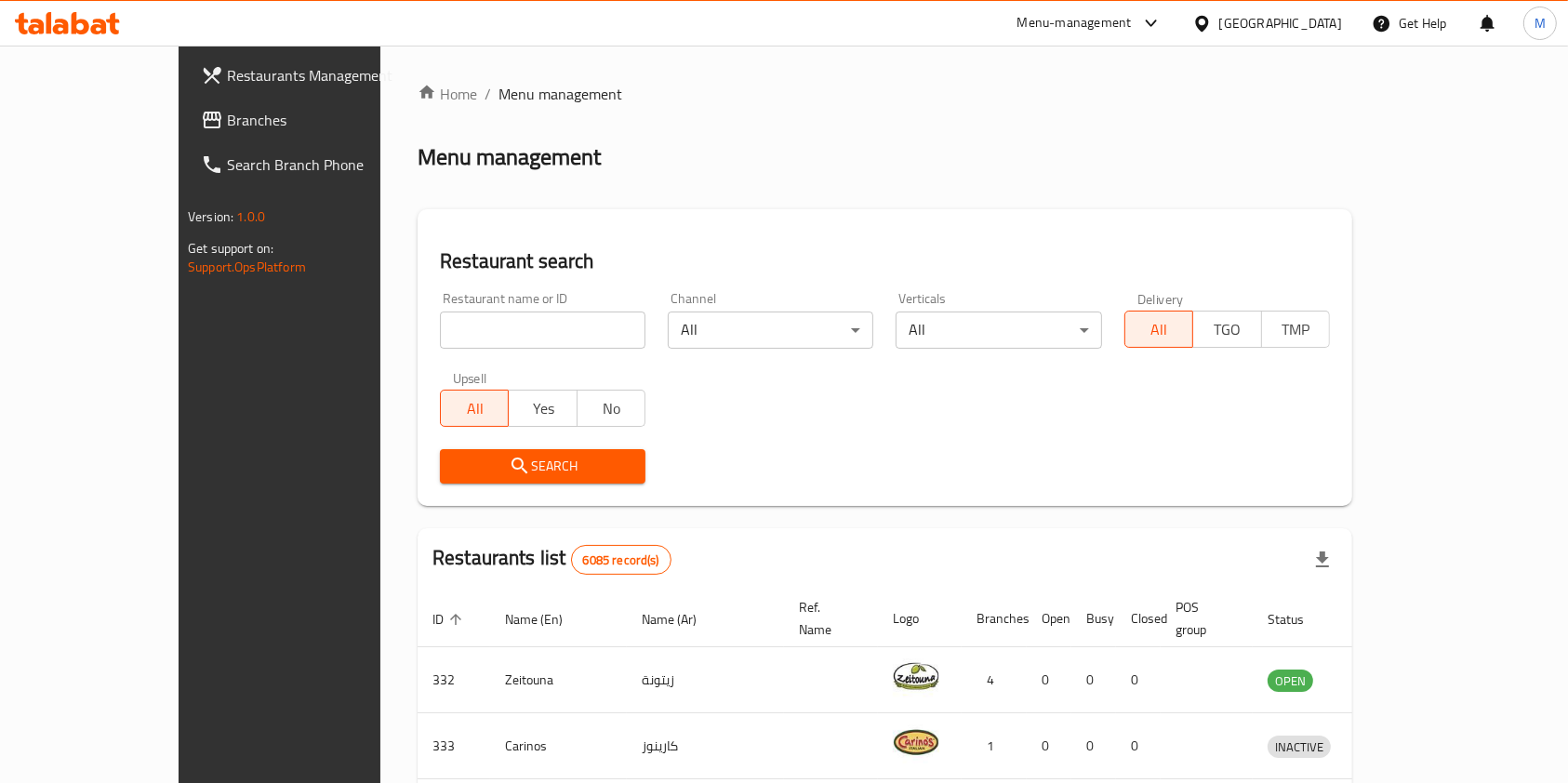
click at [481, 323] on input "search" at bounding box center [543, 330] width 206 height 37
click button "Search" at bounding box center [543, 465] width 206 height 34
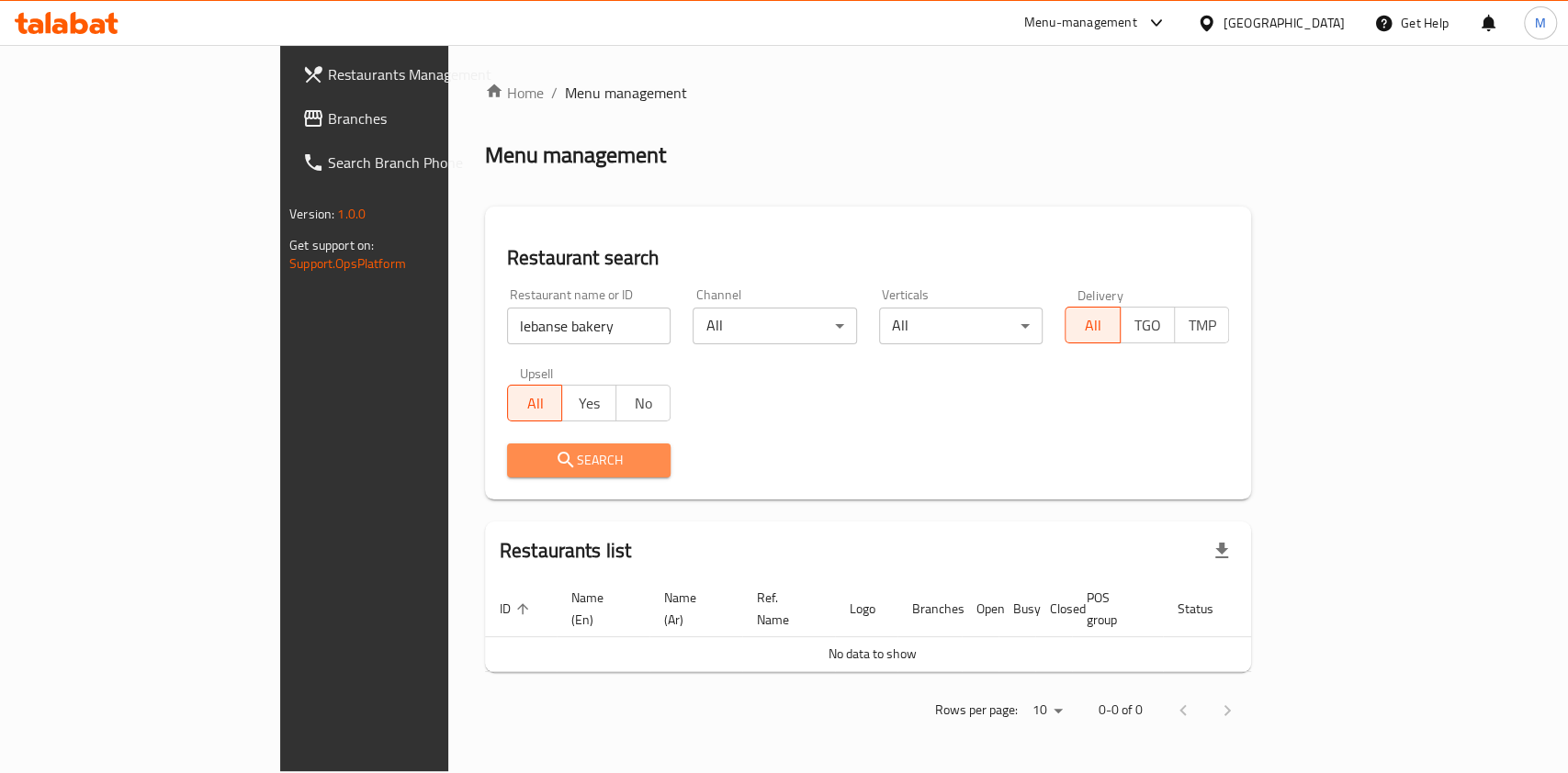
click at [522, 467] on span "Search" at bounding box center [588, 461] width 135 height 23
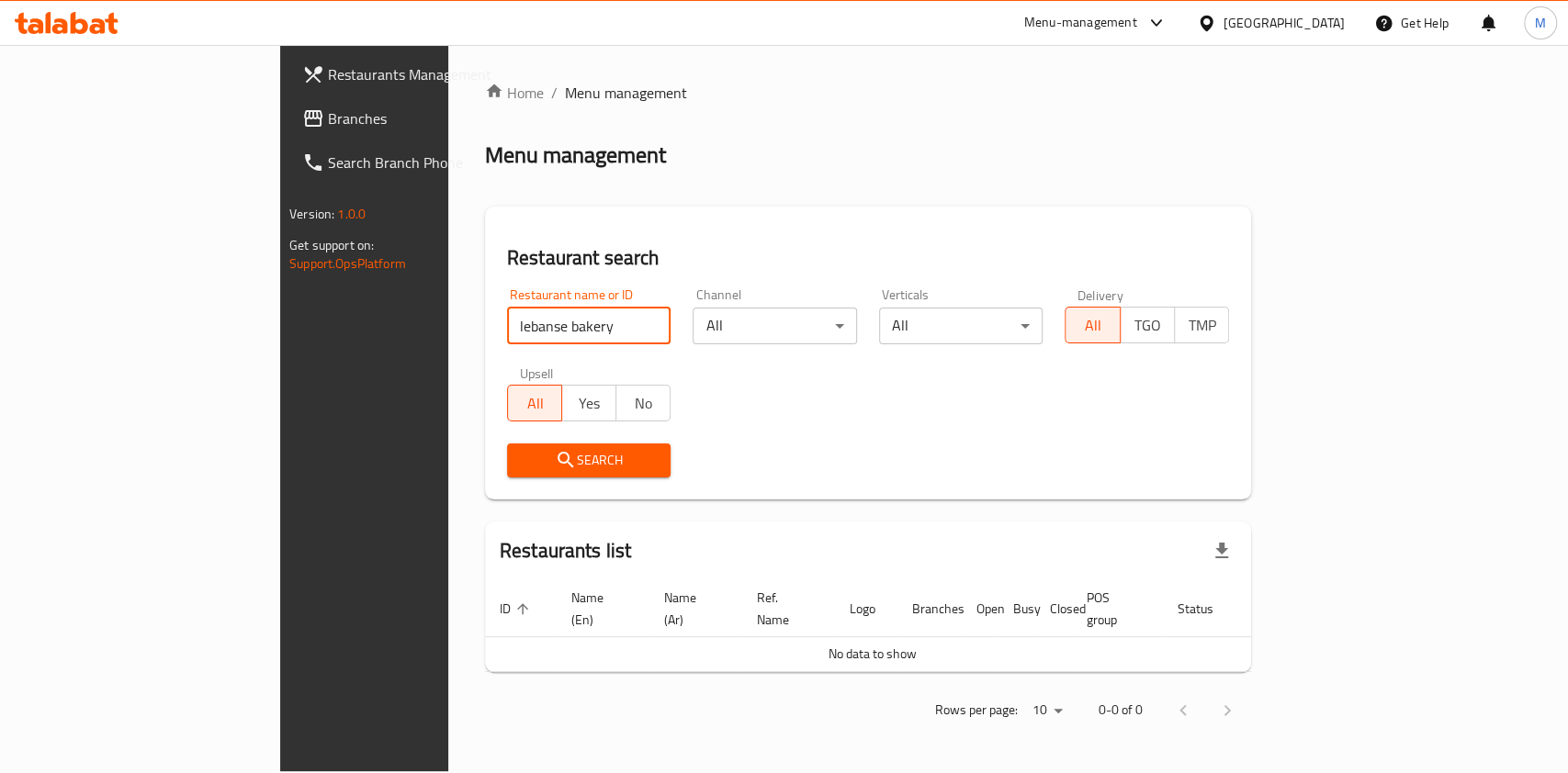
click at [507, 318] on input "lebanse bakery" at bounding box center [589, 326] width 165 height 37
type input "l"
paste input "[DEMOGRAPHIC_DATA]"
type input "[DEMOGRAPHIC_DATA]"
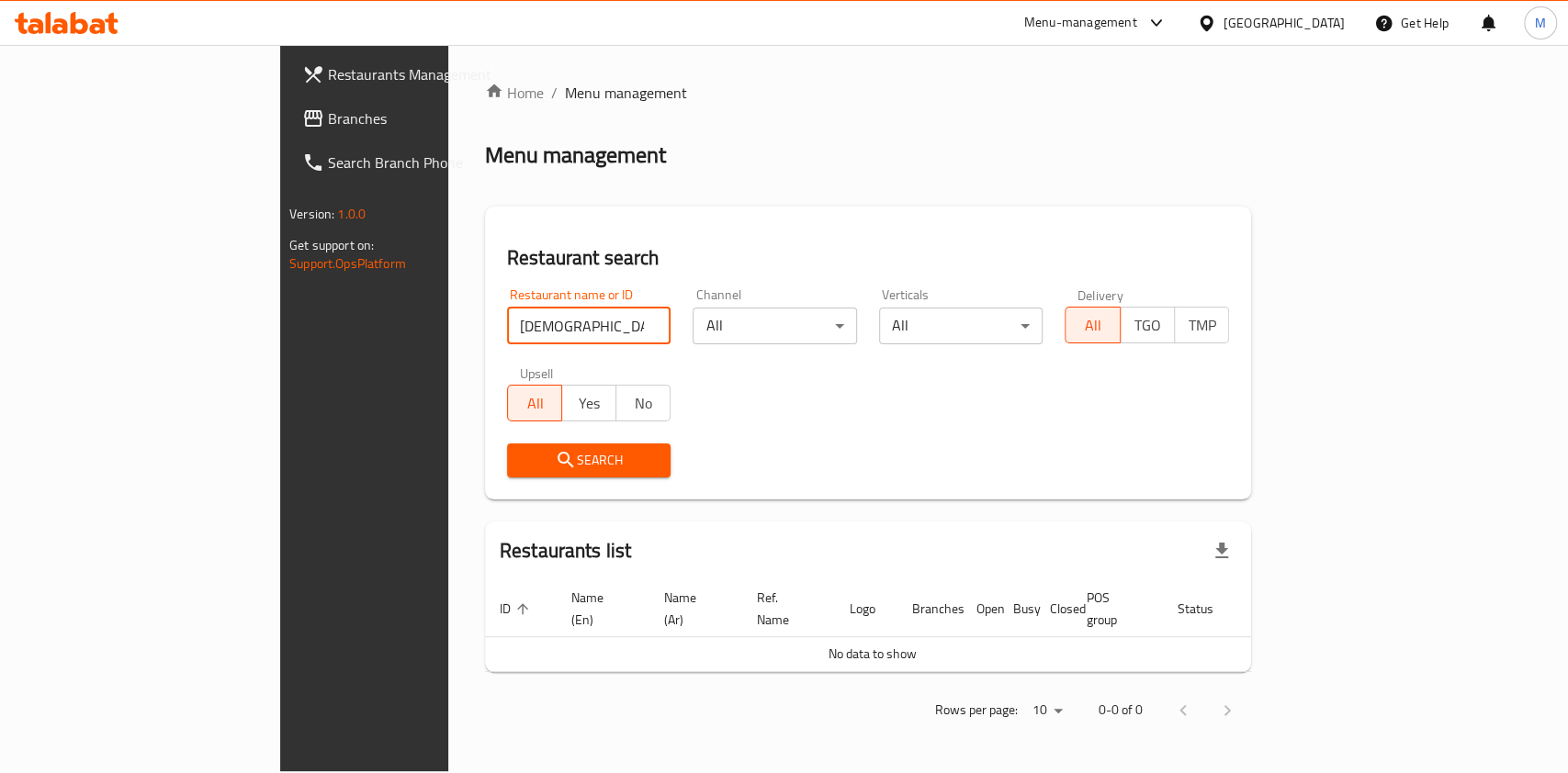
click button "Search" at bounding box center [589, 460] width 165 height 34
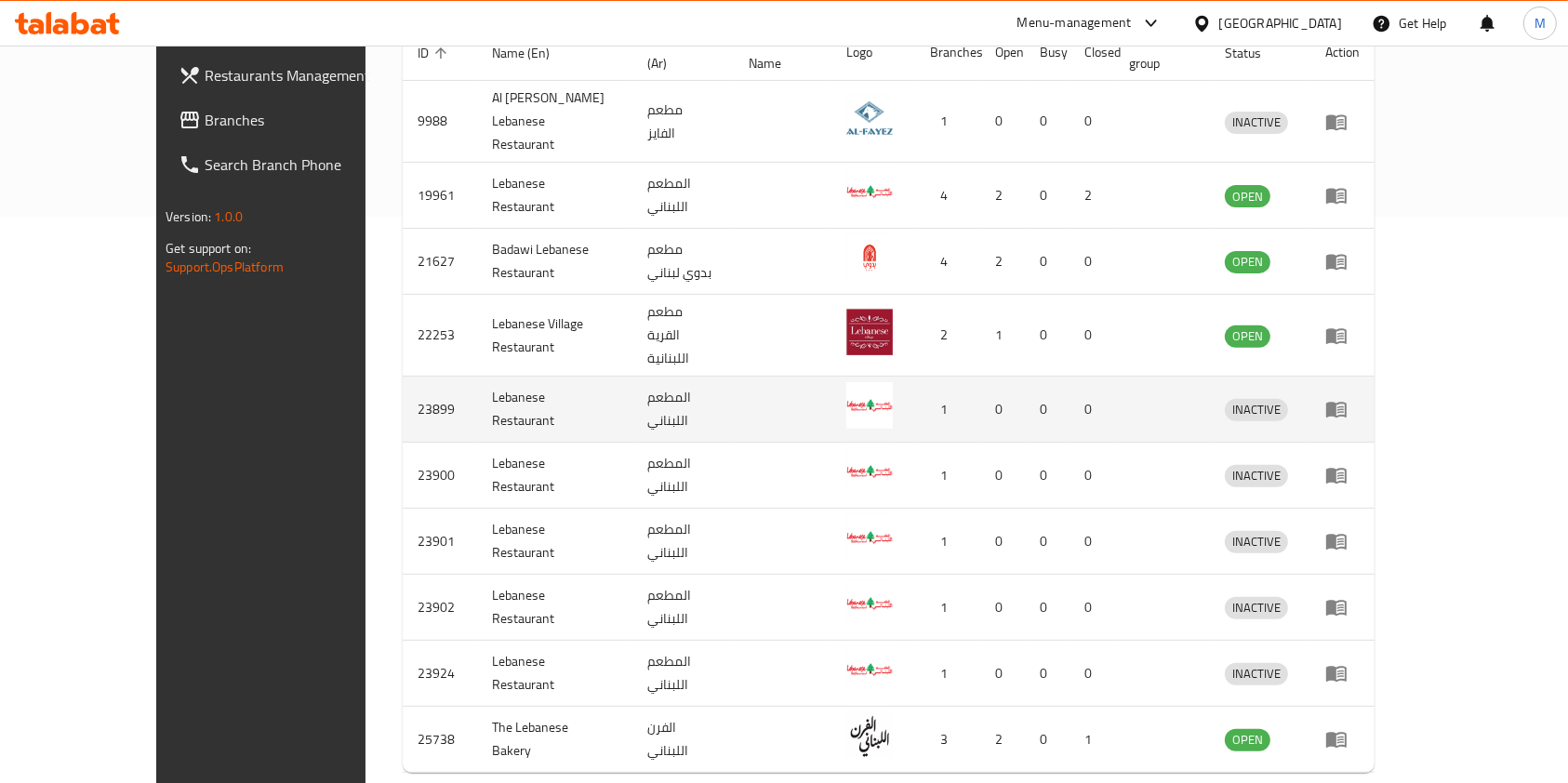
scroll to position [595, 0]
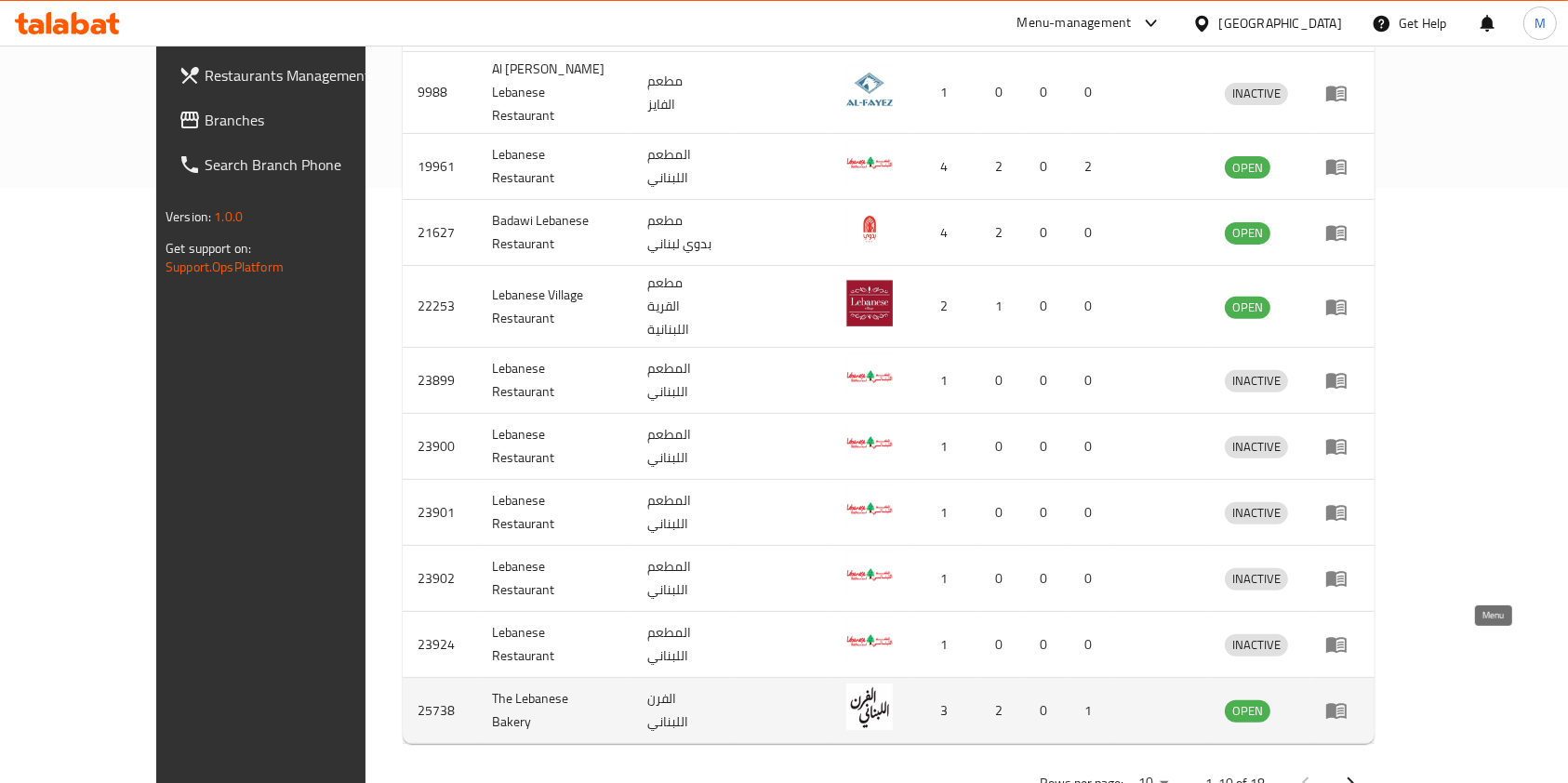
click at [1359, 700] on link "enhanced table" at bounding box center [1342, 710] width 34 height 23
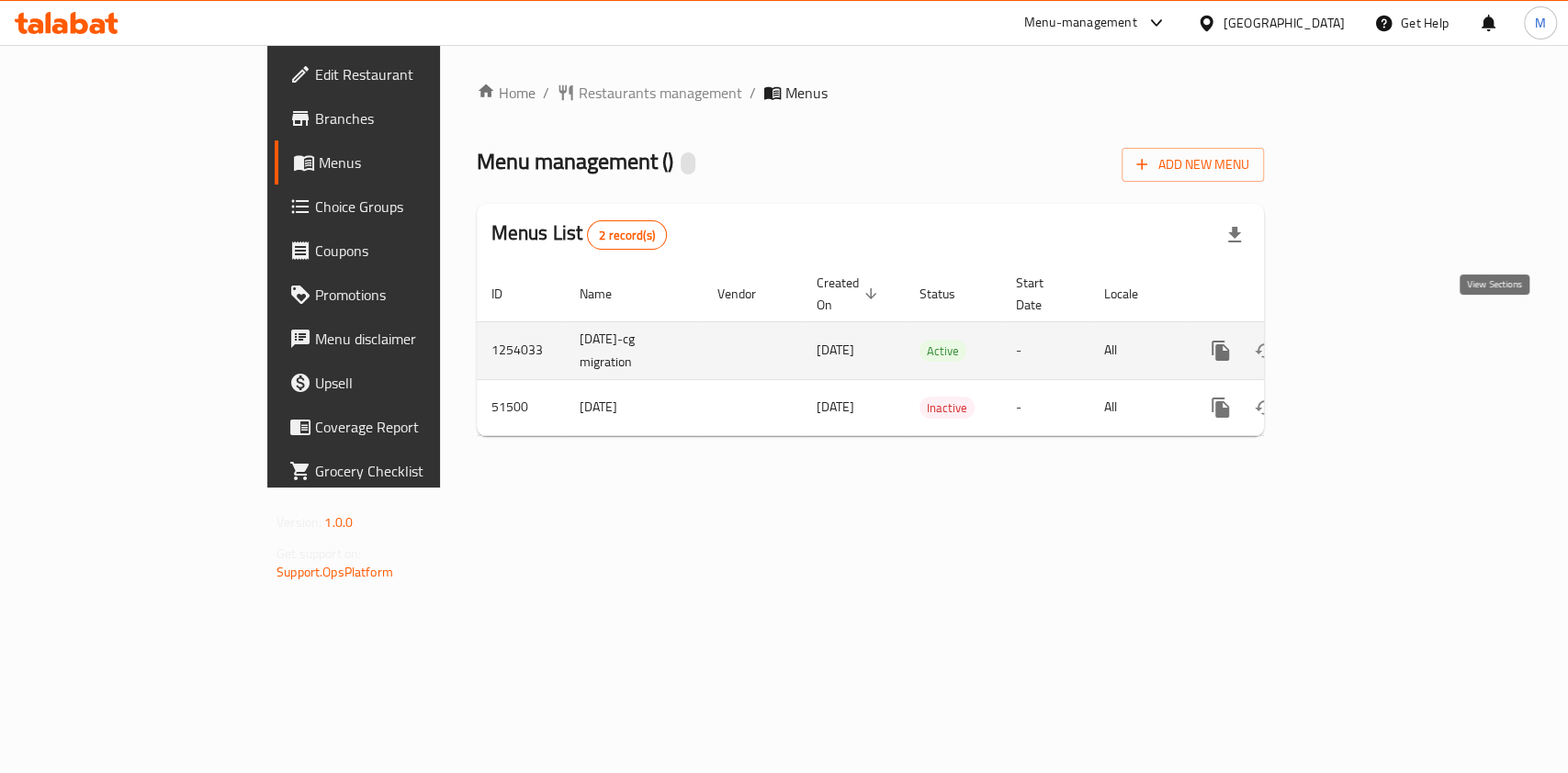
click at [1364, 340] on icon "enhanced table" at bounding box center [1352, 350] width 22 height 22
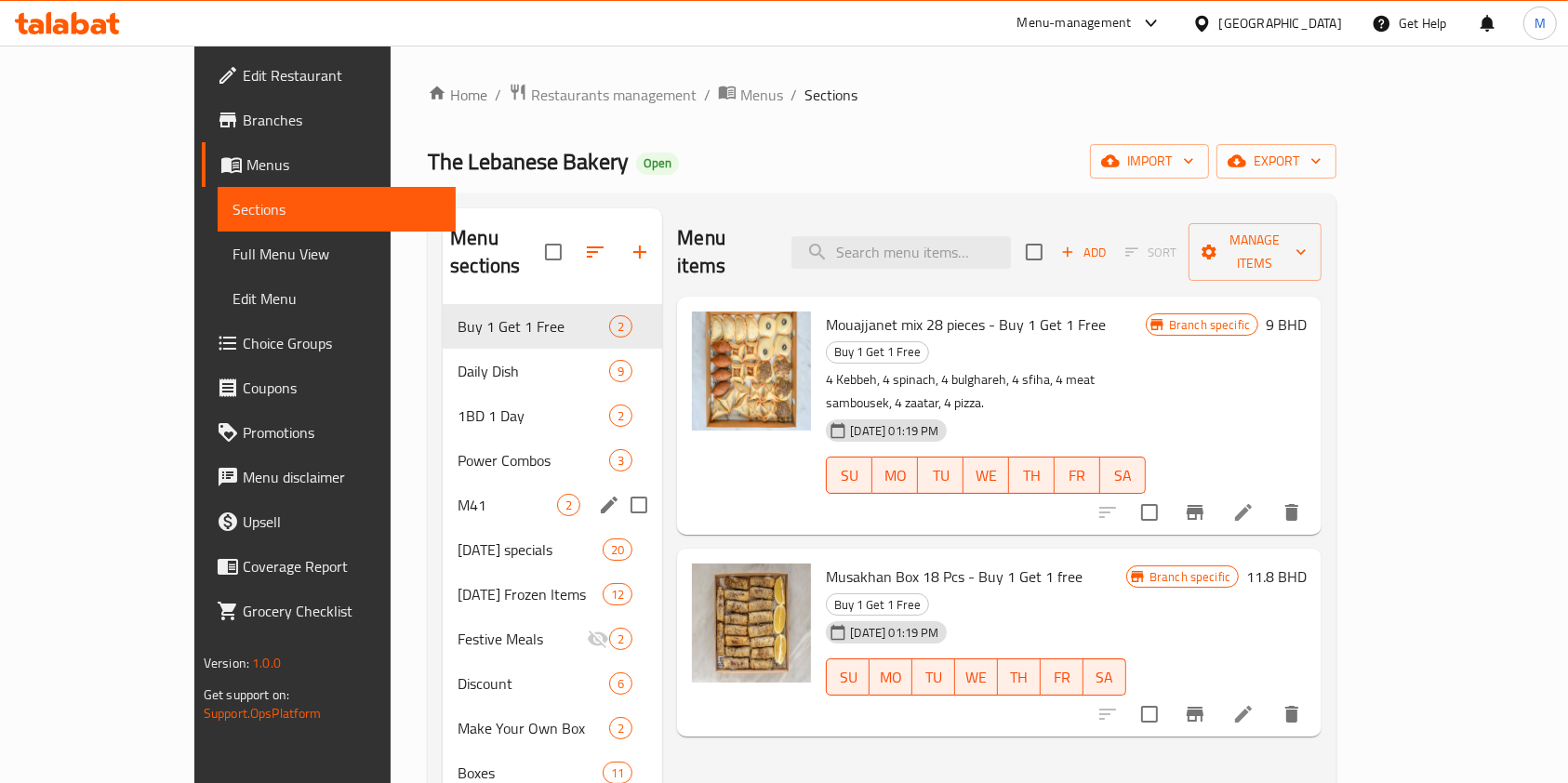
click at [443, 492] on div "M41 2" at bounding box center [553, 505] width 220 height 45
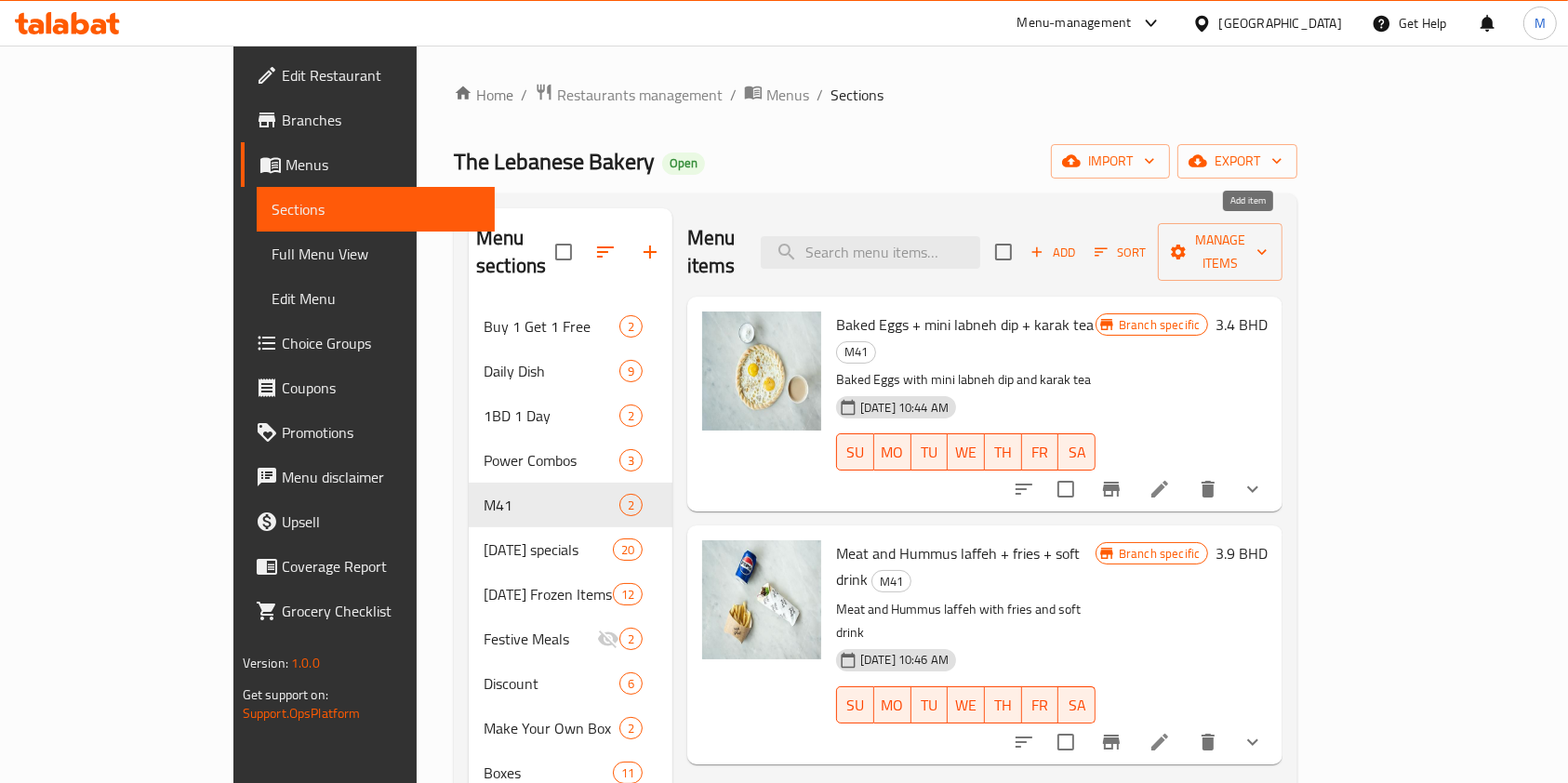
click at [1078, 242] on span "Add" at bounding box center [1053, 253] width 50 height 22
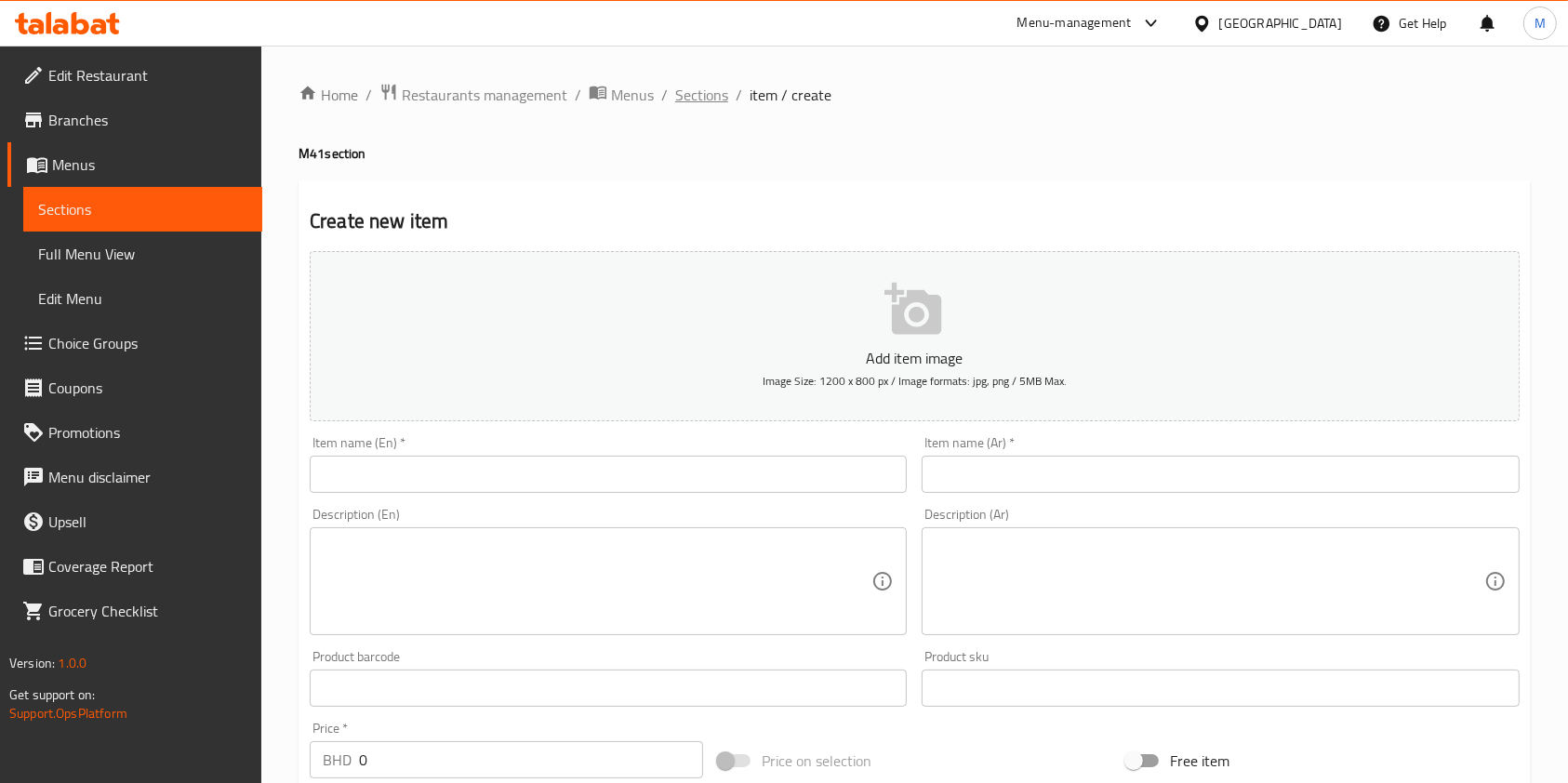
click at [700, 93] on span "Sections" at bounding box center [702, 94] width 53 height 23
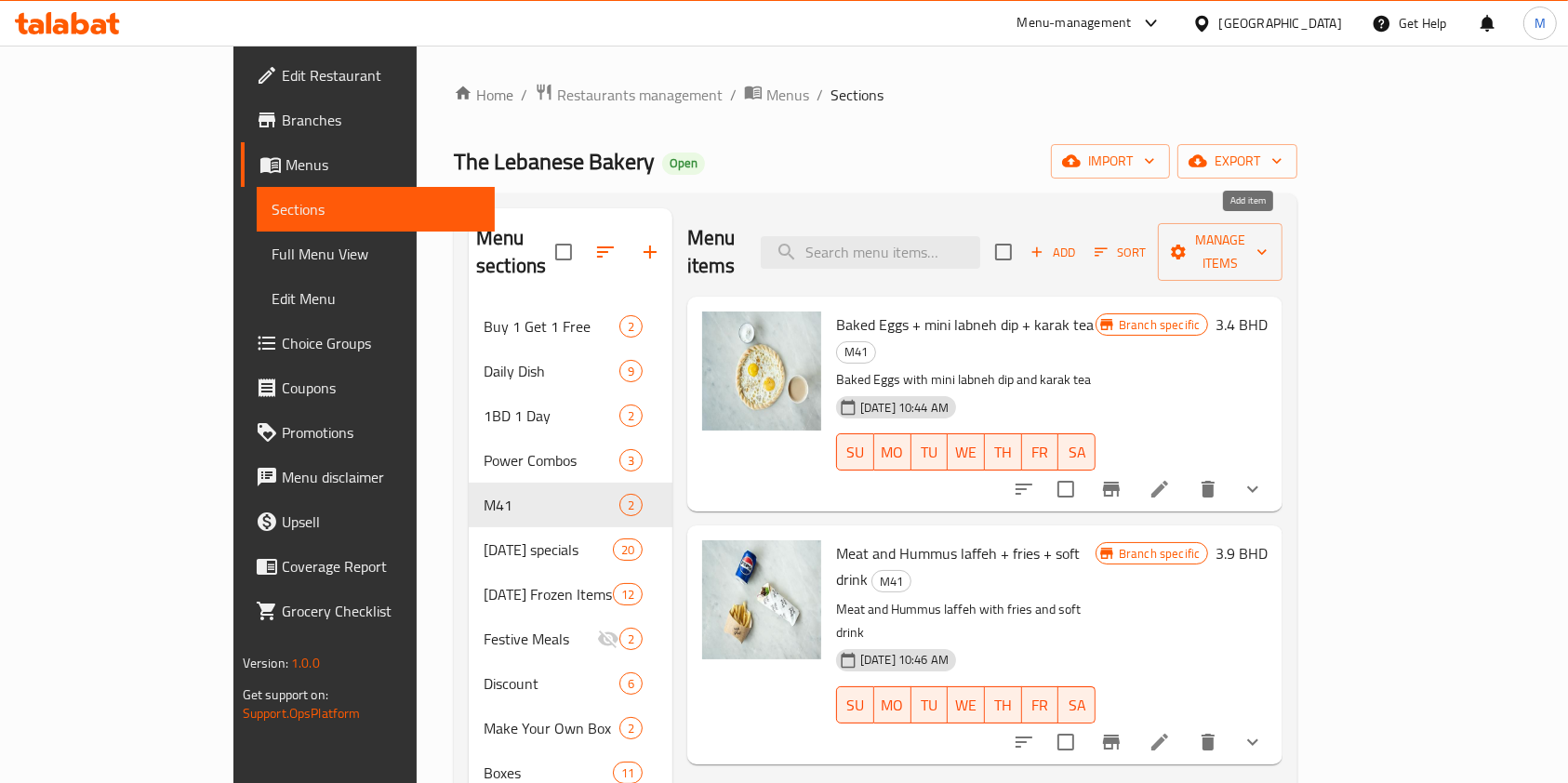
click at [1083, 243] on button "Add" at bounding box center [1053, 252] width 60 height 28
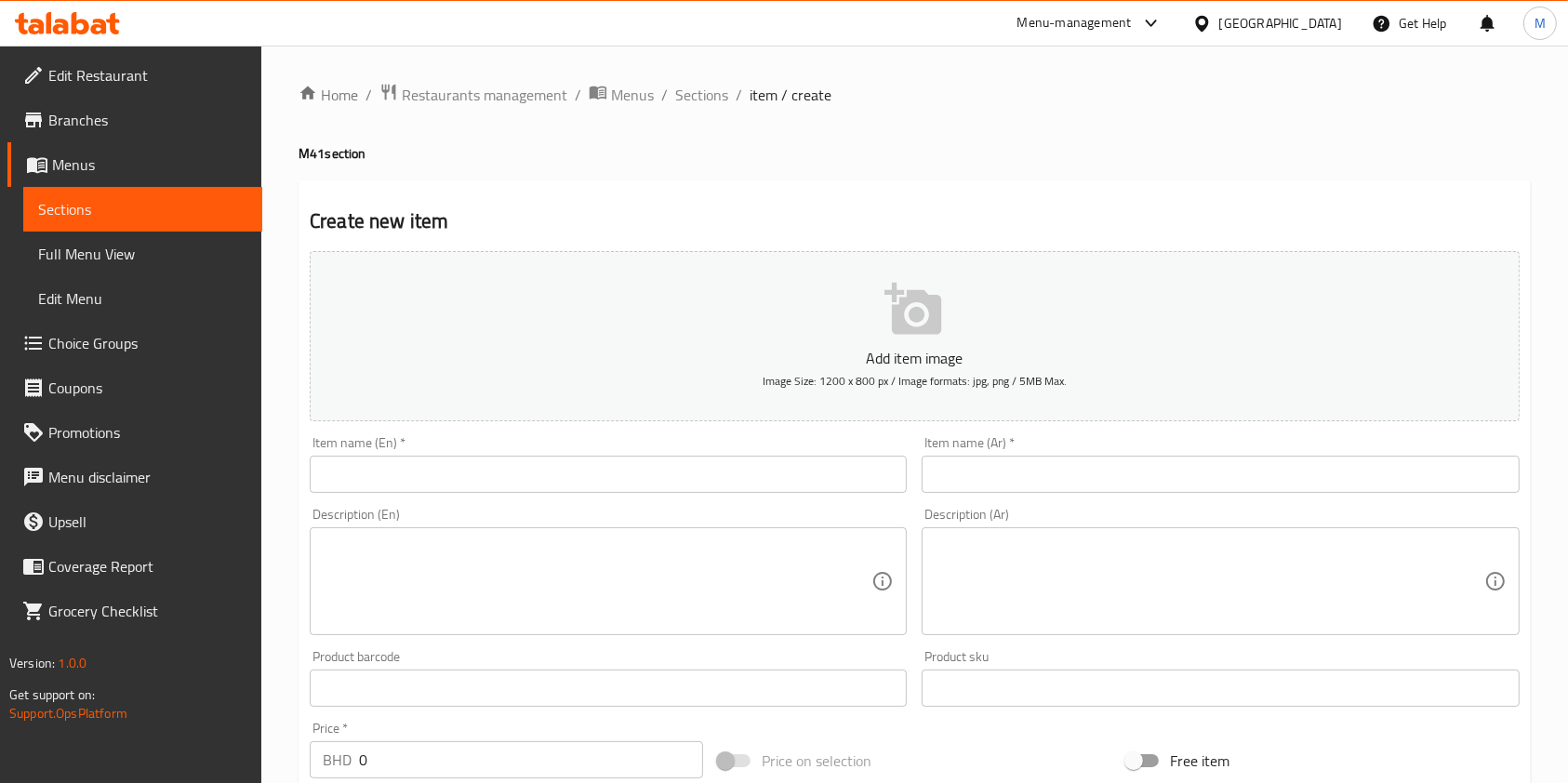
drag, startPoint x: 728, startPoint y: 505, endPoint x: 725, endPoint y: 490, distance: 15.3
click at [728, 505] on div "Description (En) Description (En)" at bounding box center [608, 571] width 612 height 142
click at [720, 465] on input "text" at bounding box center [608, 474] width 597 height 37
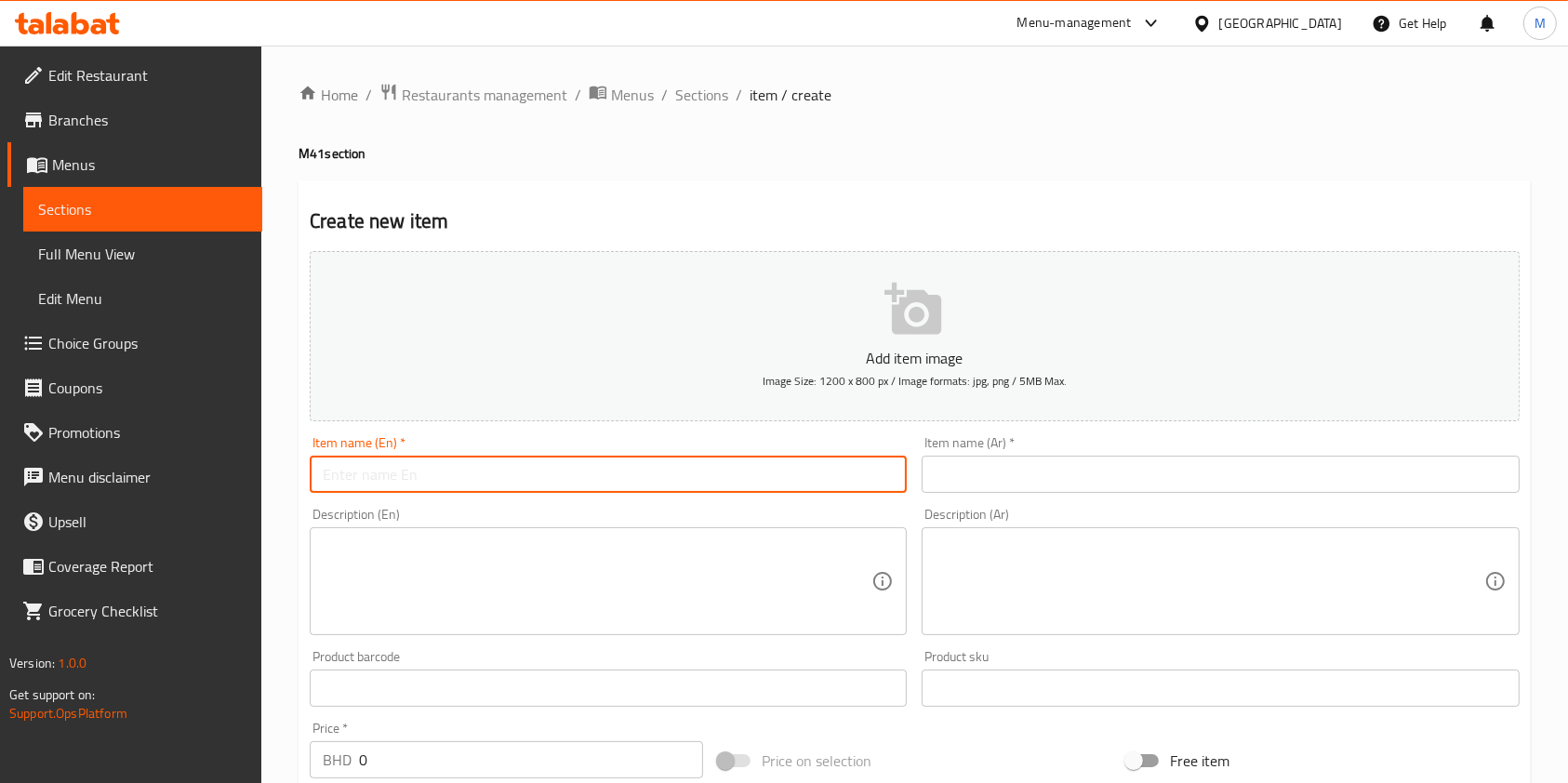
paste input "Meat shawarma + fries + ice tea lemon"
type input "Meat shawarma + fries + ice tea lemon"
click at [1004, 475] on input "text" at bounding box center [1219, 474] width 597 height 37
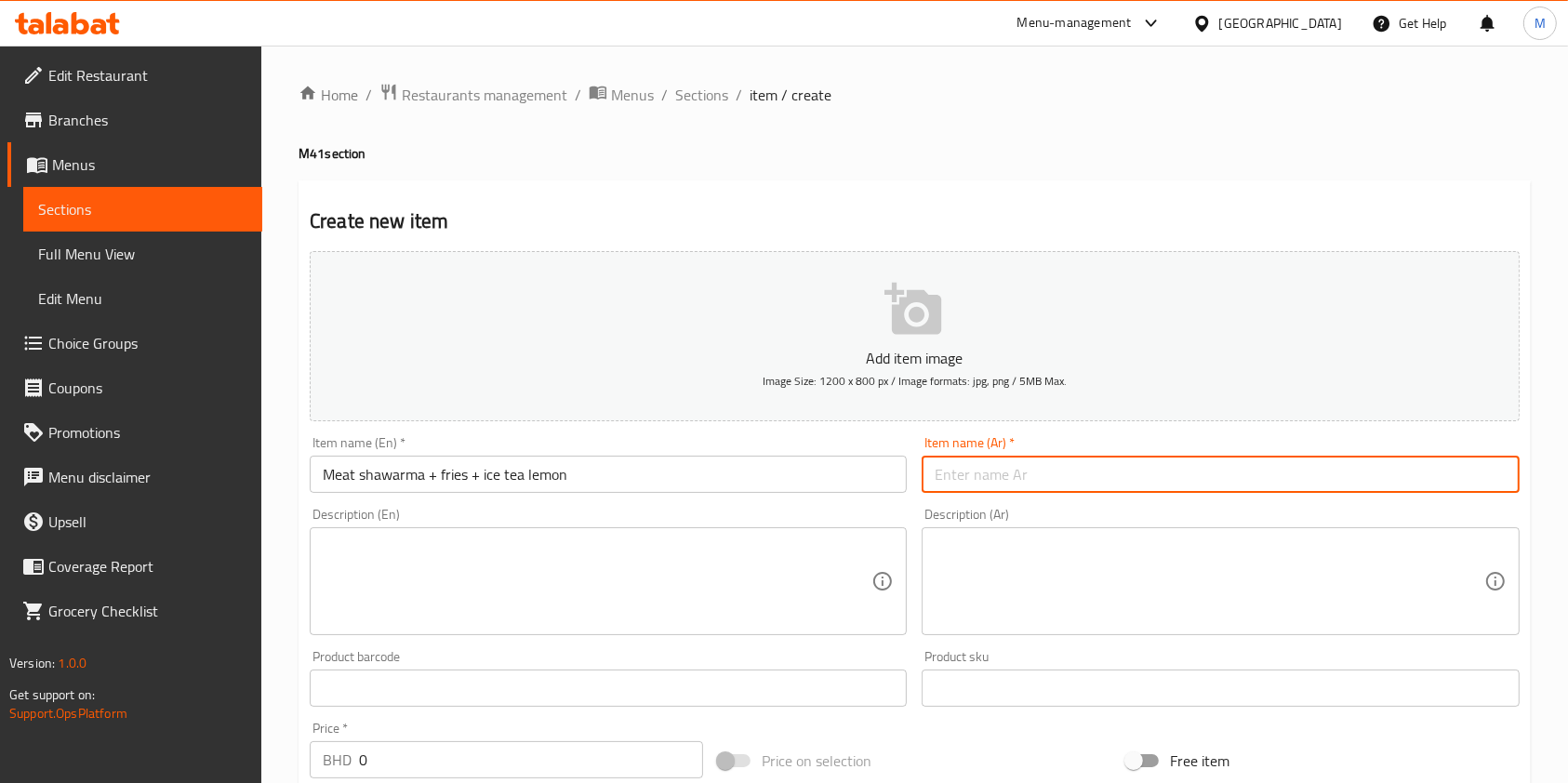
paste input "شاورما لحم + بطاطس مقلية + شاي مثلج بالليمون"
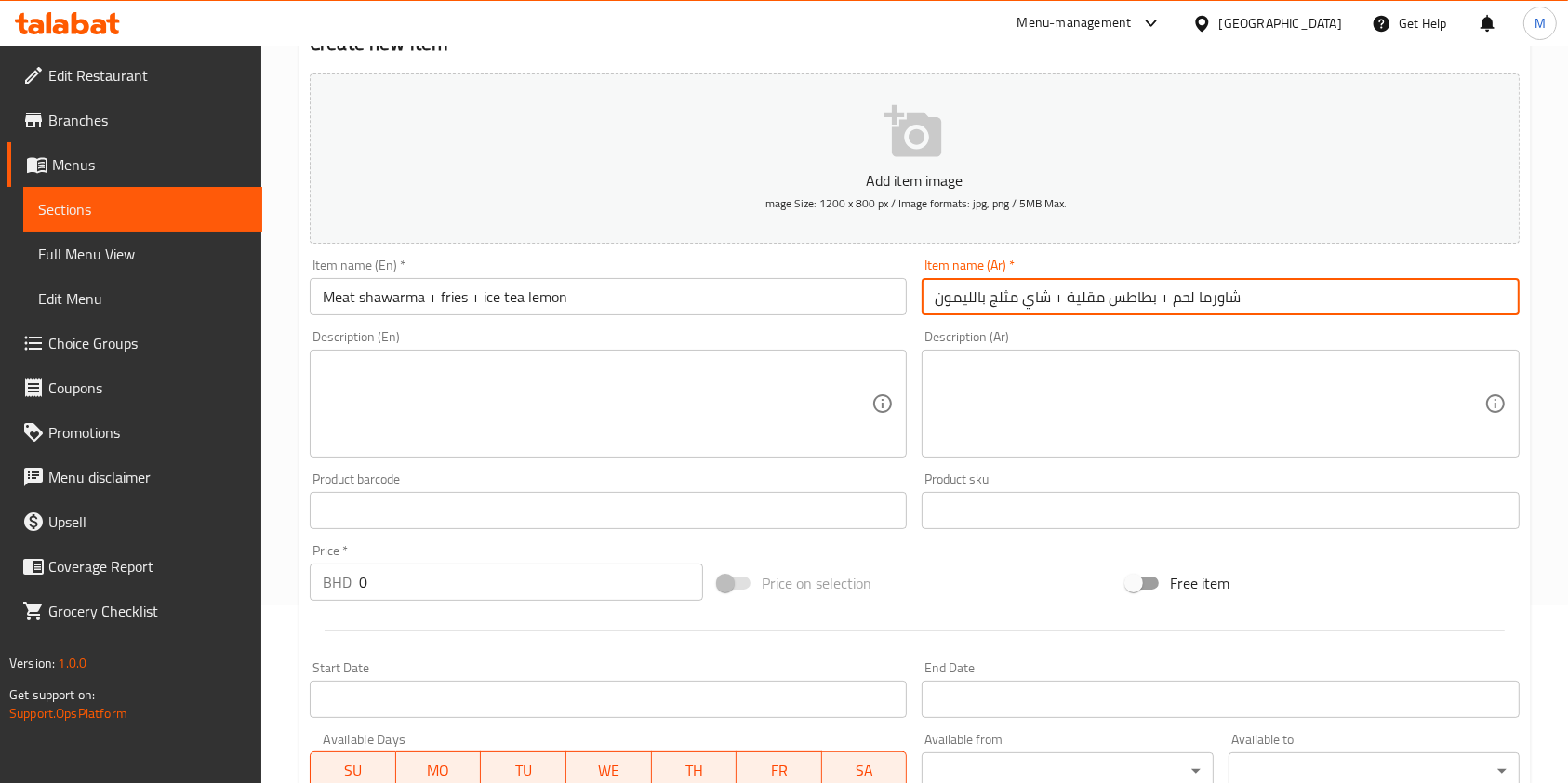
scroll to position [247, 0]
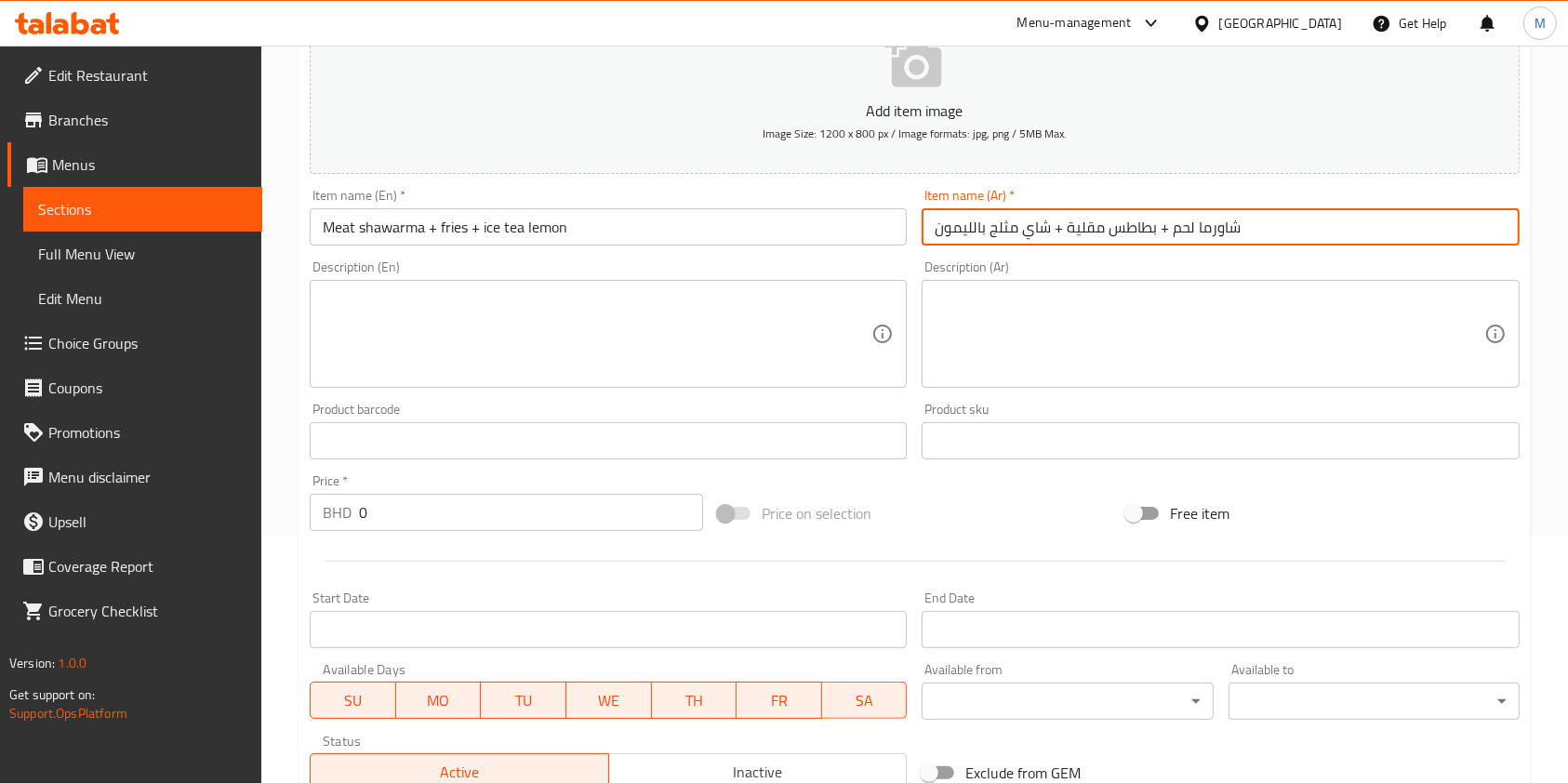
type input "شاورما لحم + بطاطس مقلية + شاي مثلج بالليمون"
click at [543, 495] on input "0" at bounding box center [530, 513] width 344 height 37
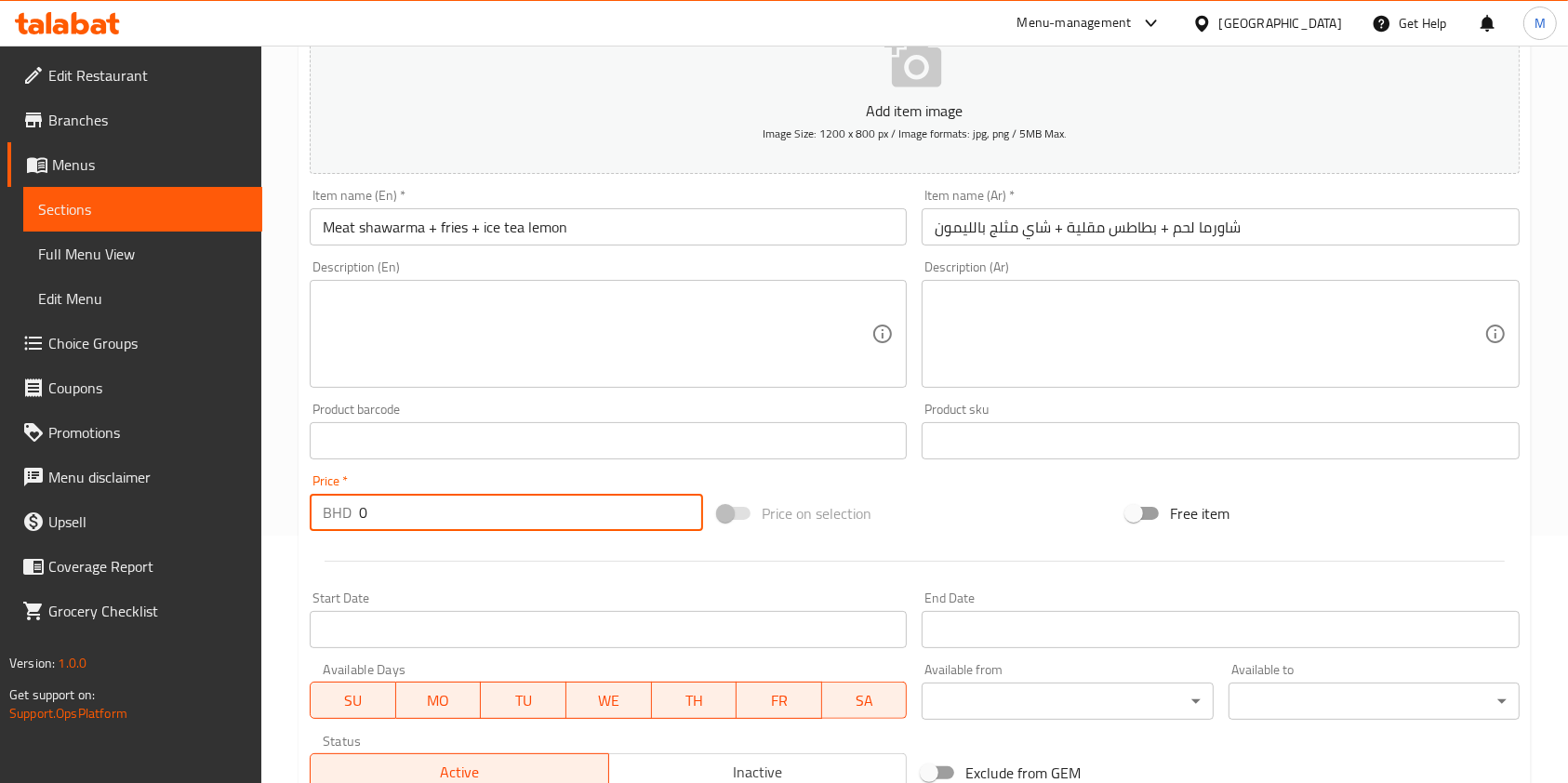
click at [543, 495] on input "0" at bounding box center [530, 513] width 344 height 37
type input "4.4"
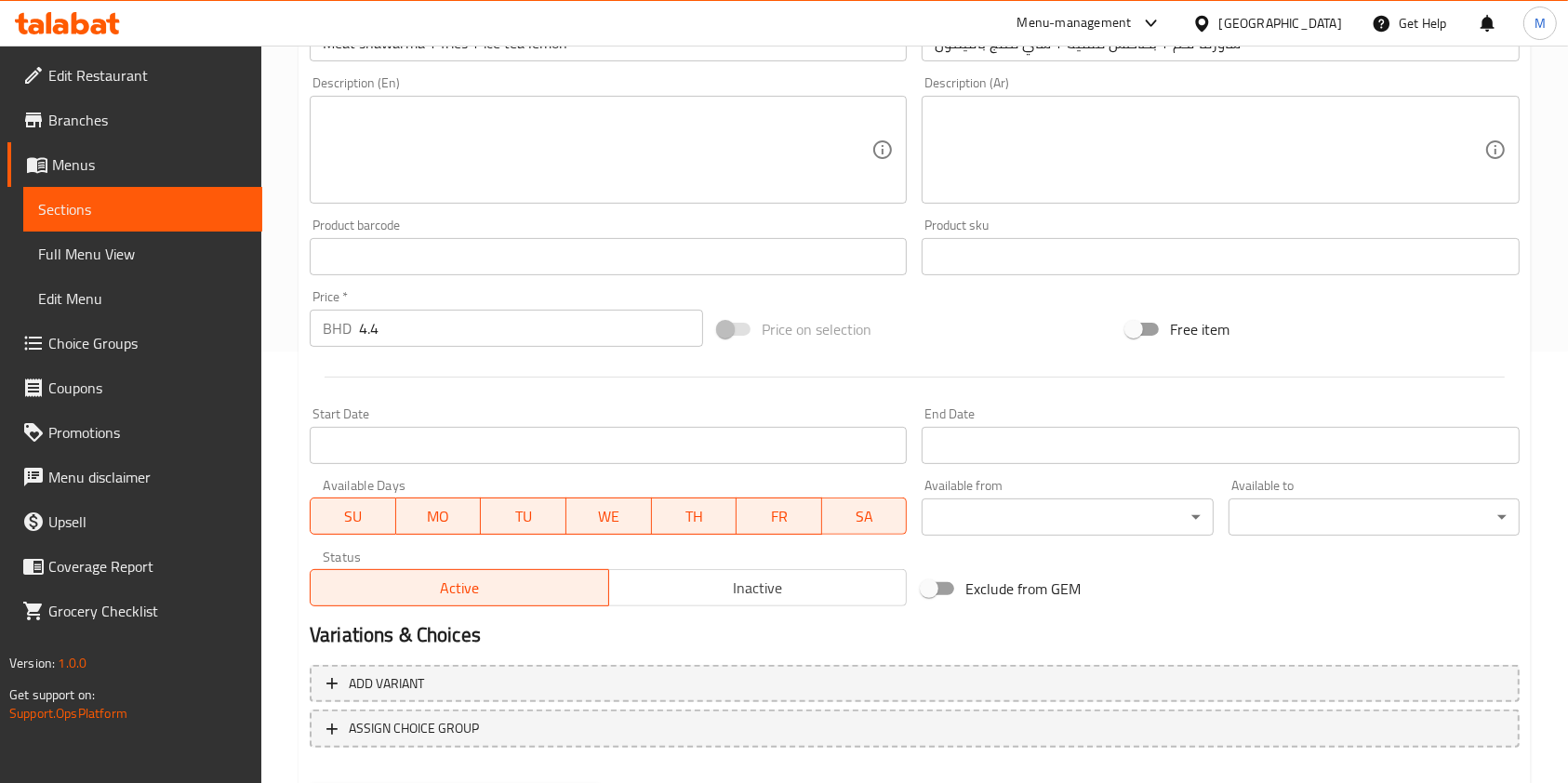
scroll to position [531, 0]
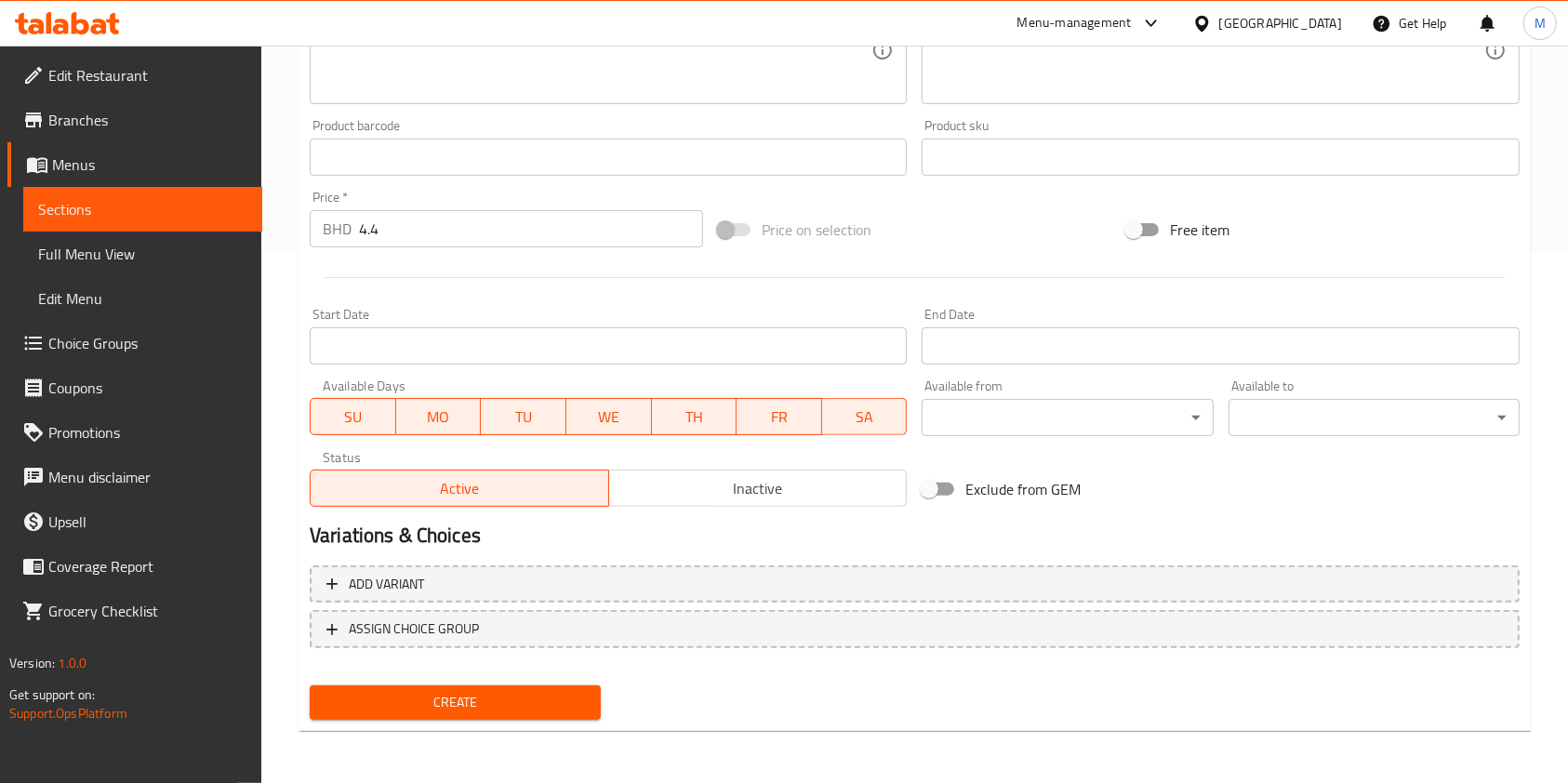
click at [514, 691] on span "Create" at bounding box center [455, 703] width 262 height 24
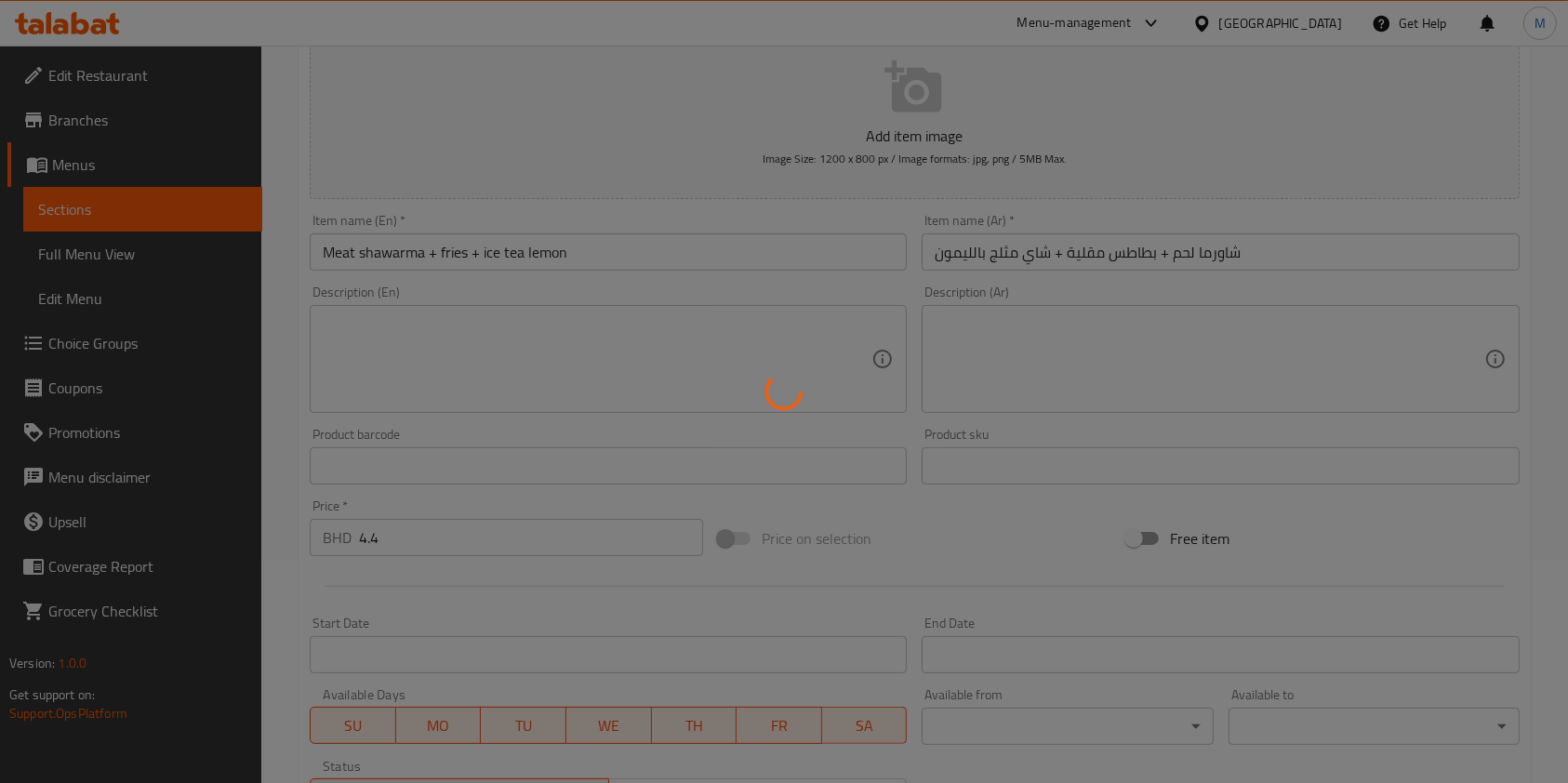
scroll to position [0, 0]
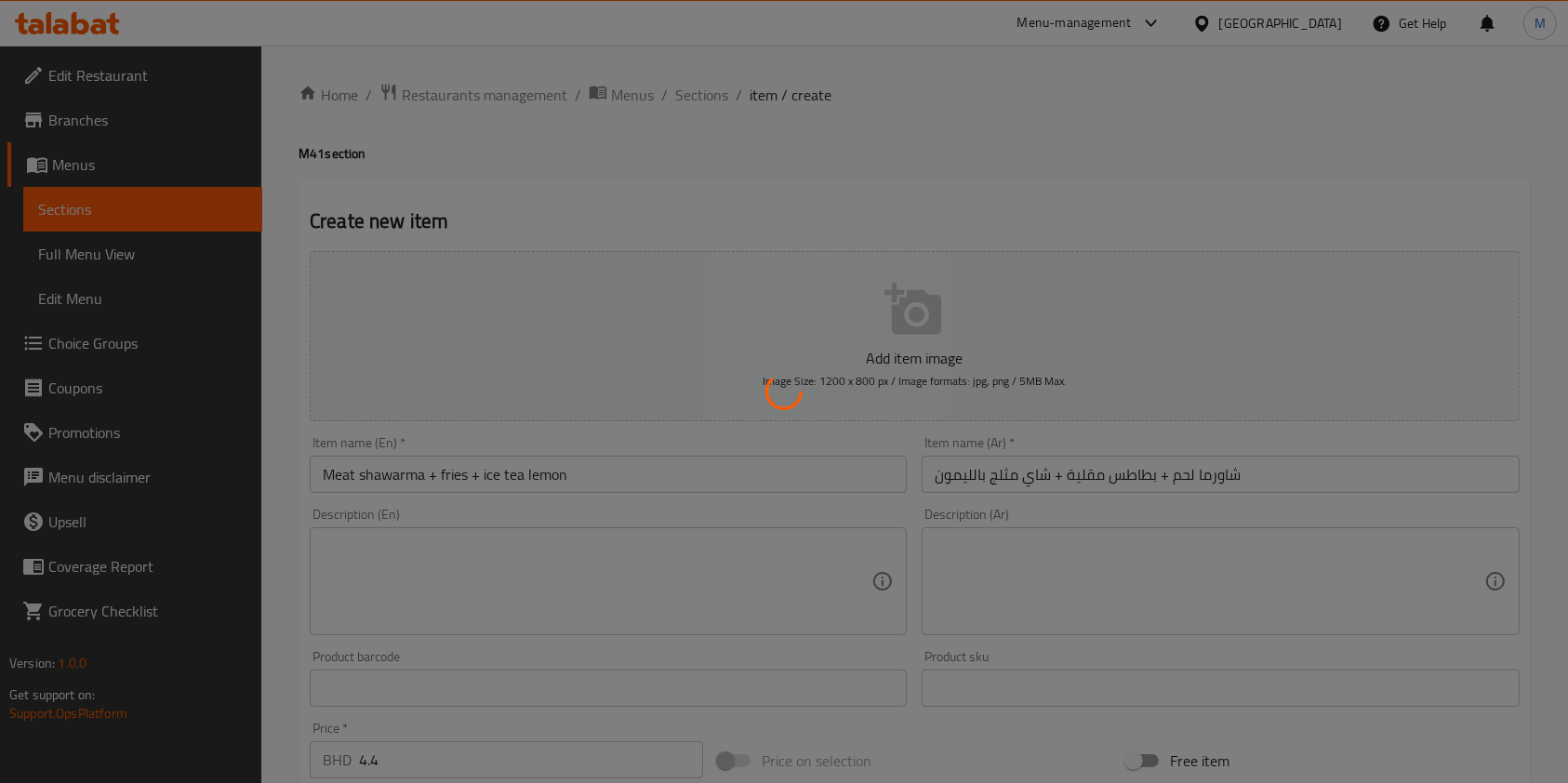
type input "0"
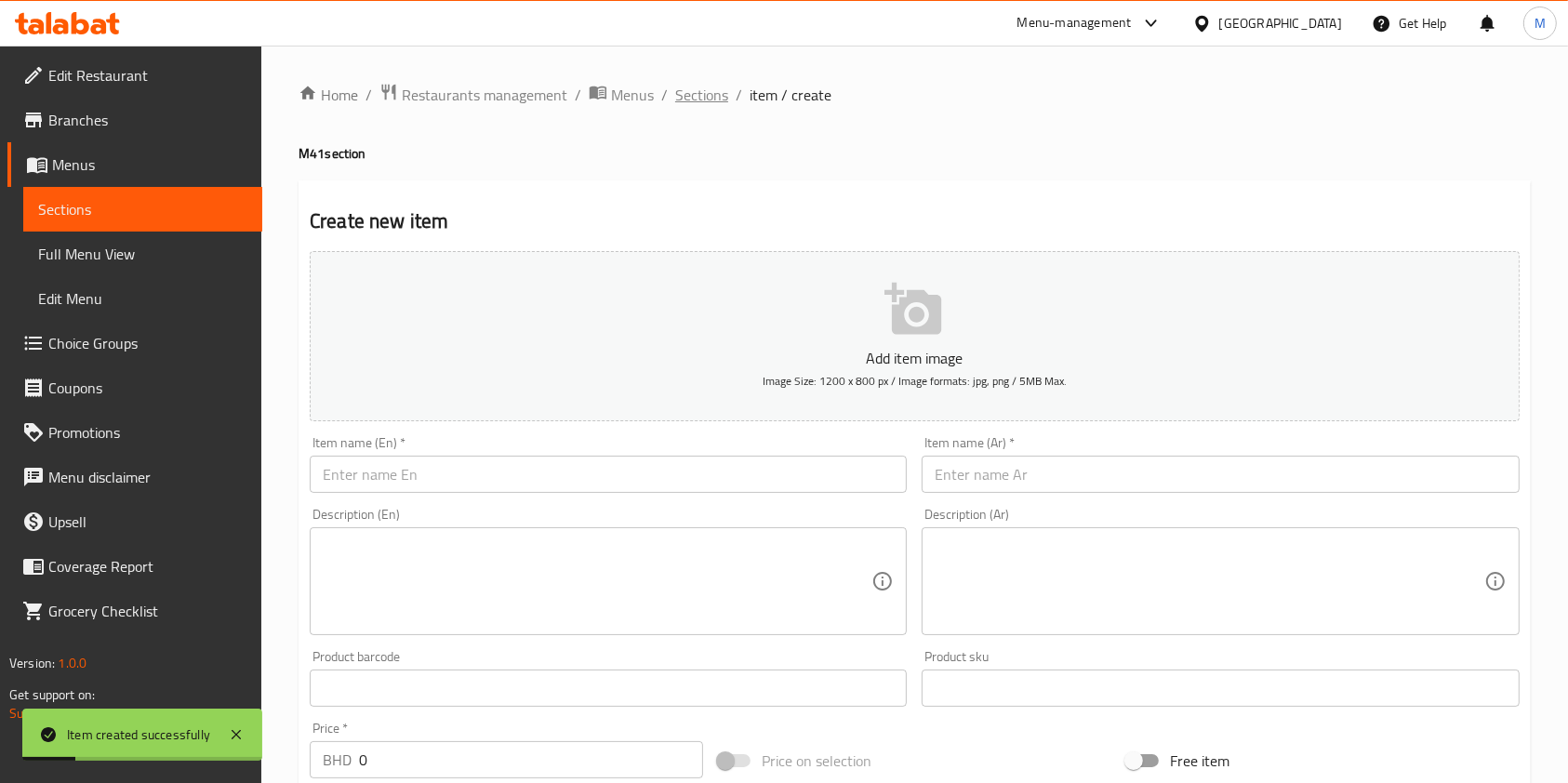
click at [698, 106] on span "Sections" at bounding box center [702, 94] width 53 height 23
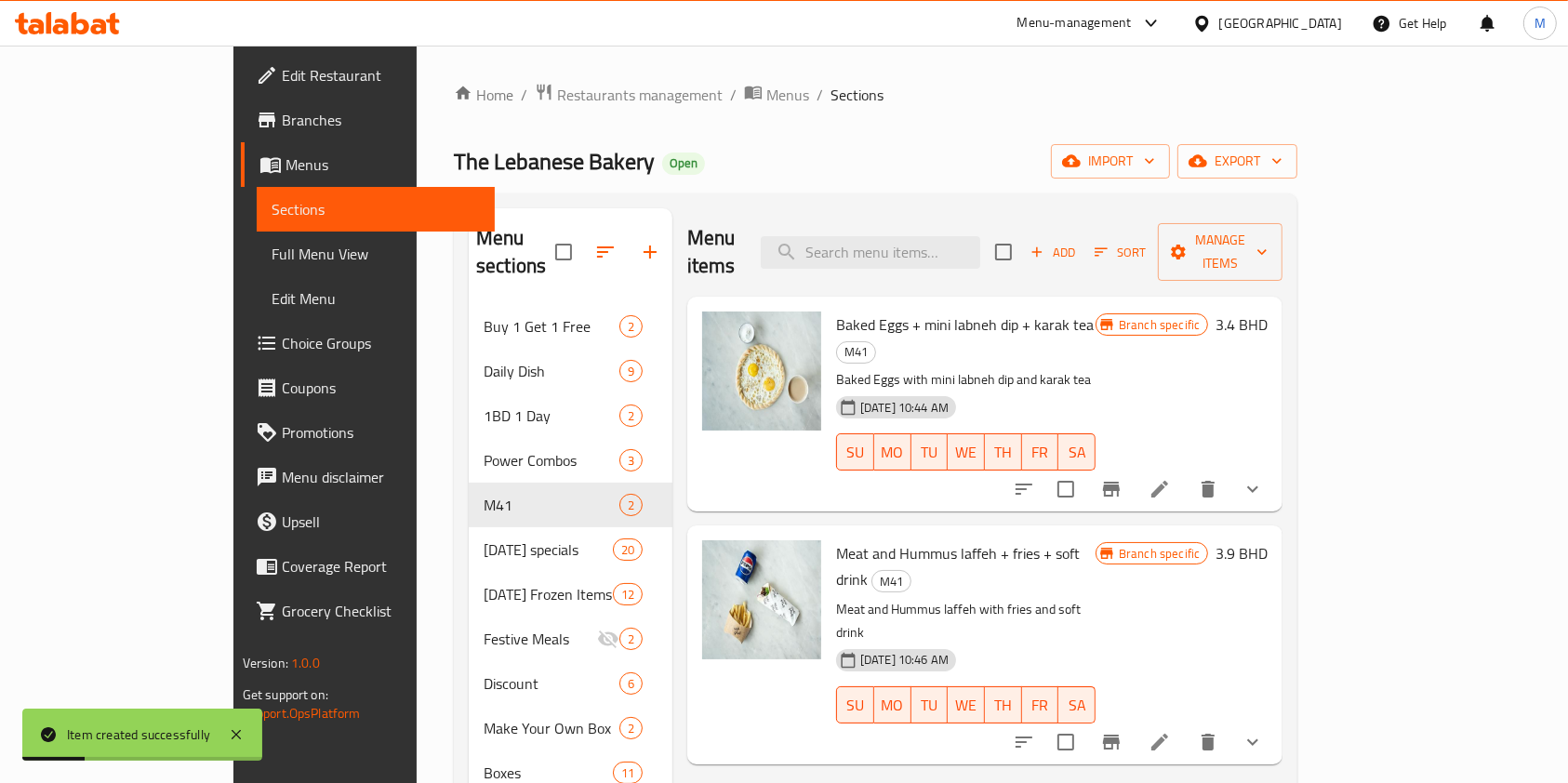
click at [830, 95] on span "Sections" at bounding box center [857, 94] width 53 height 23
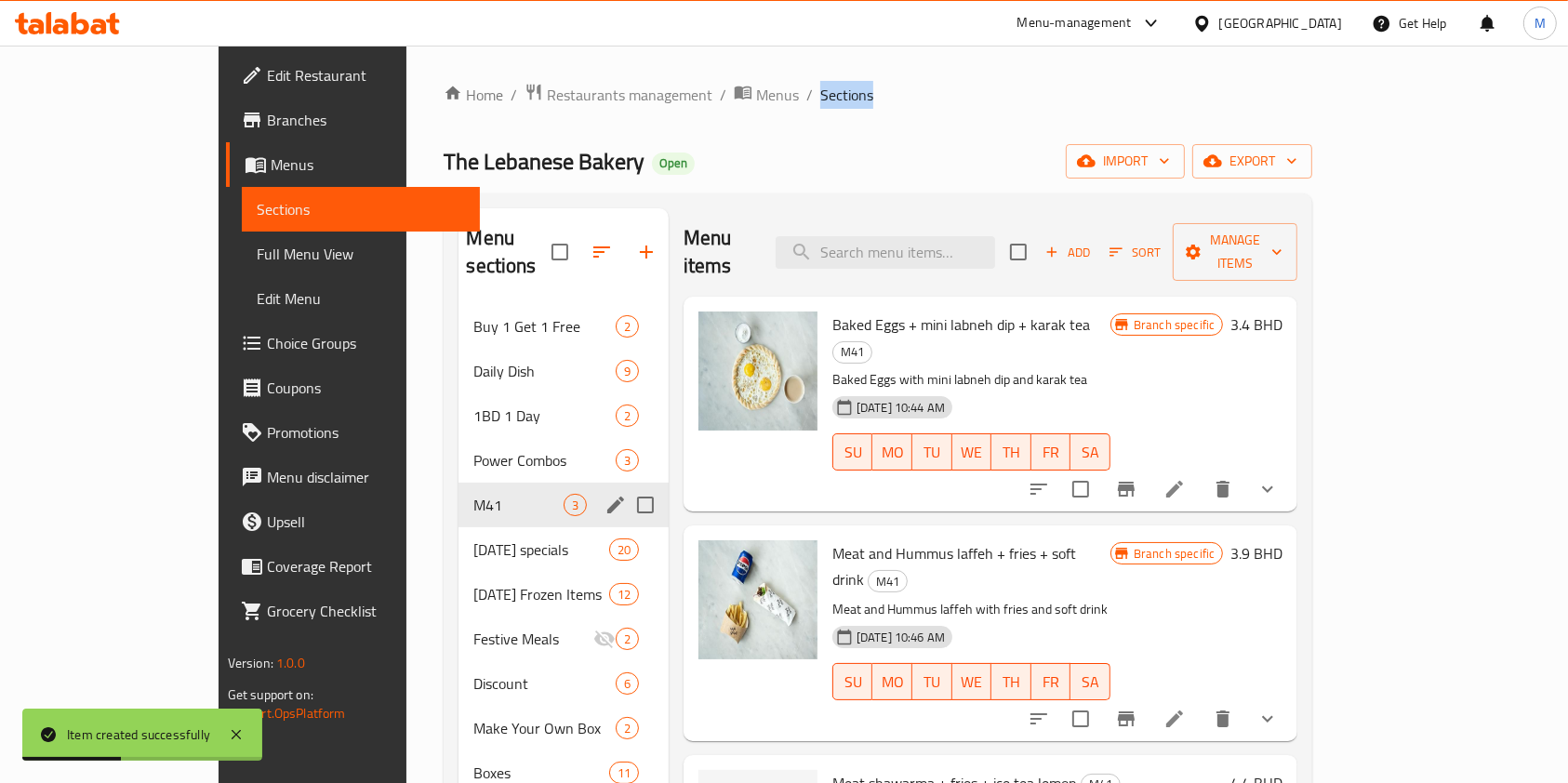
click at [459, 493] on div "M41 3" at bounding box center [564, 505] width 210 height 45
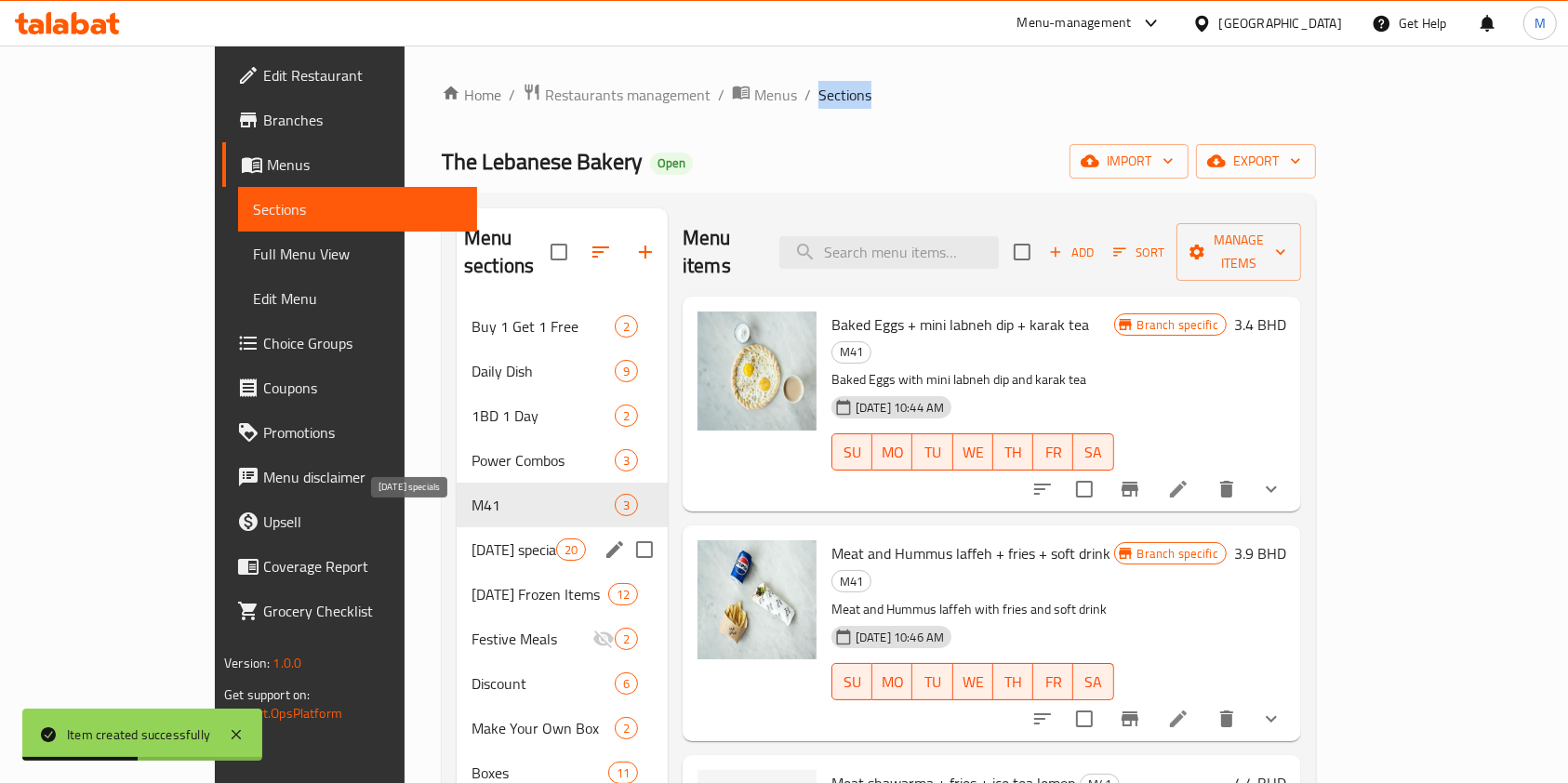
click at [471, 538] on span "Ramadan specials" at bounding box center [514, 549] width 84 height 23
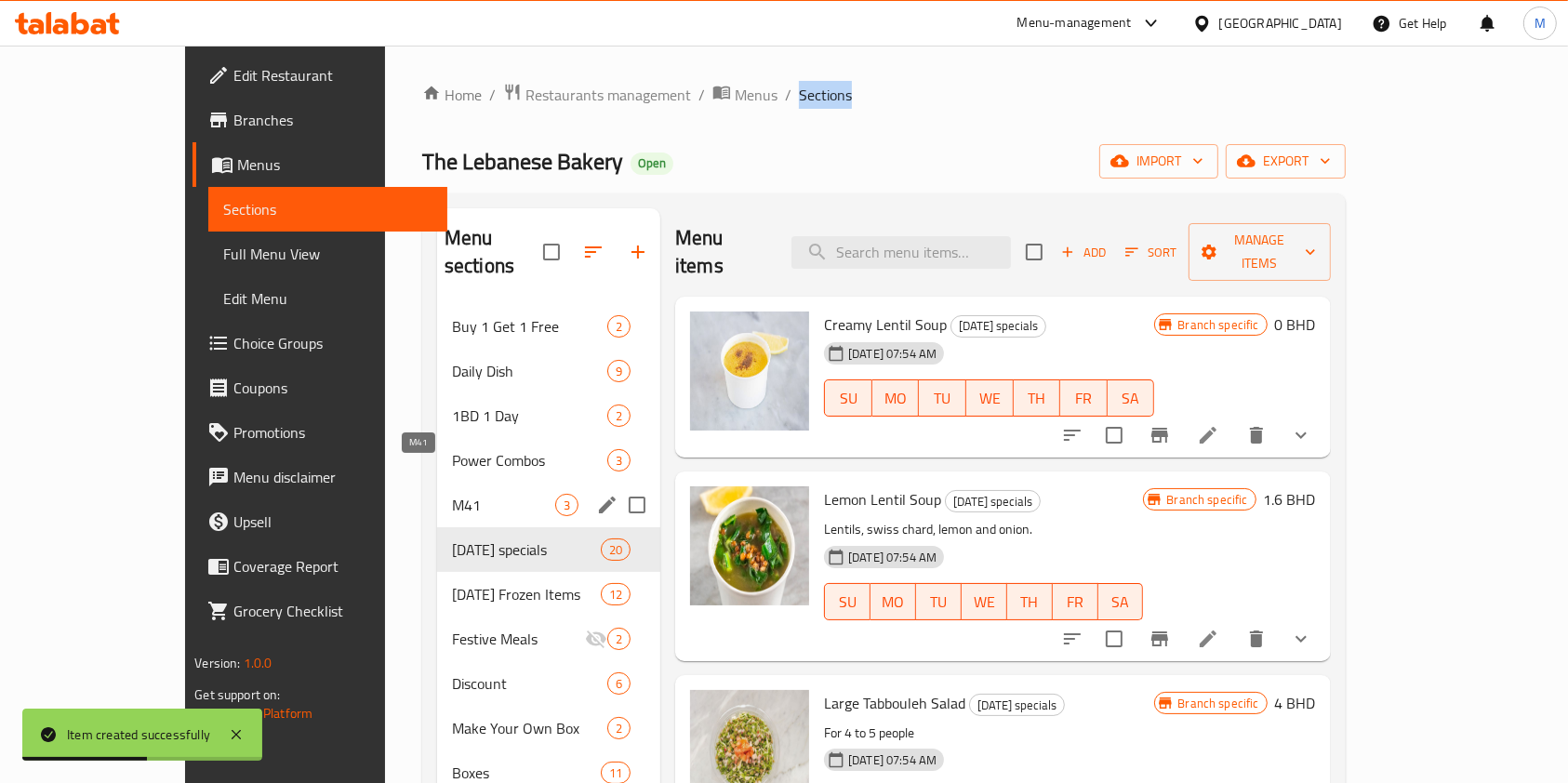
click at [452, 494] on span "M41" at bounding box center [503, 505] width 103 height 23
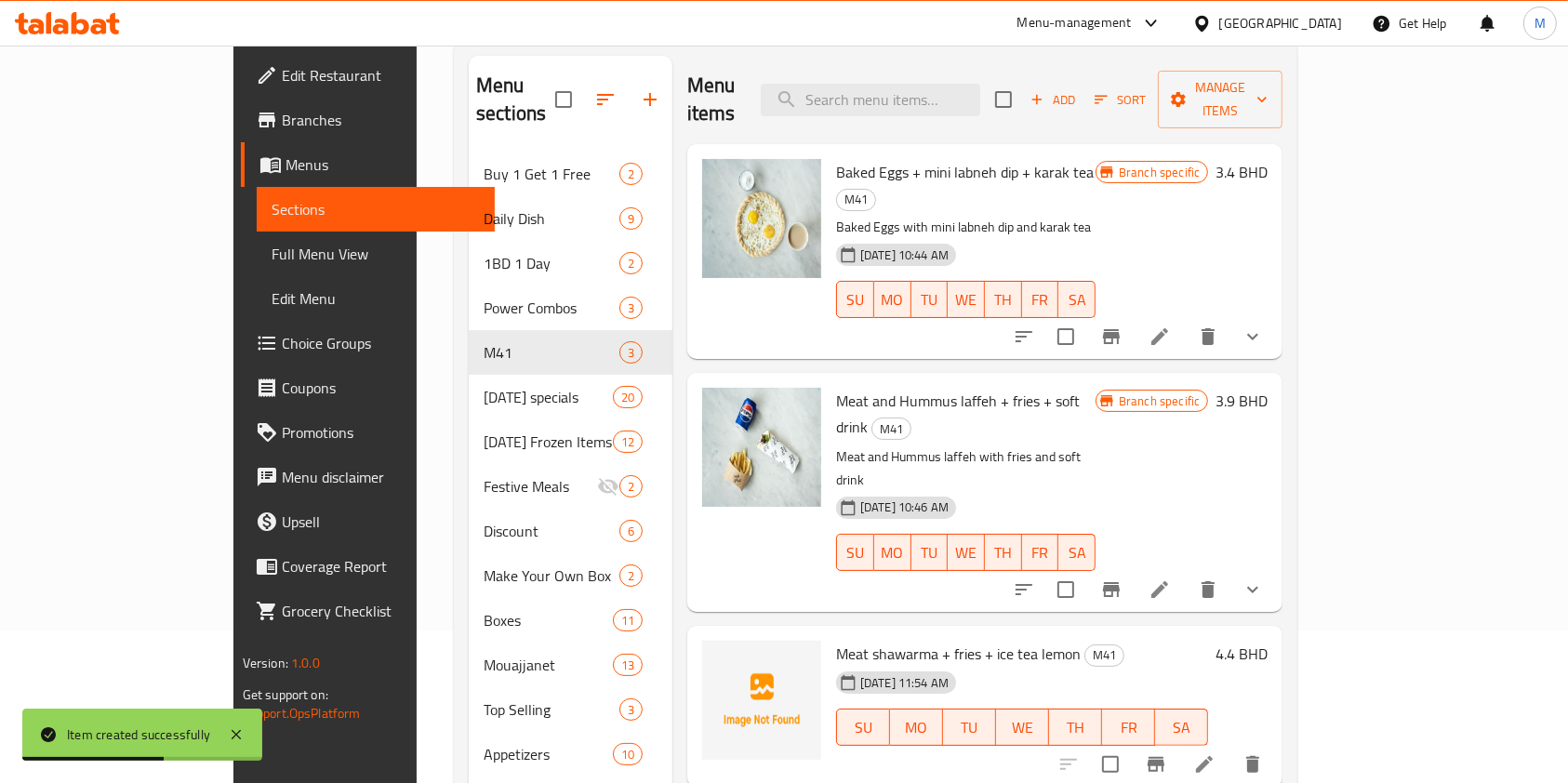
scroll to position [247, 0]
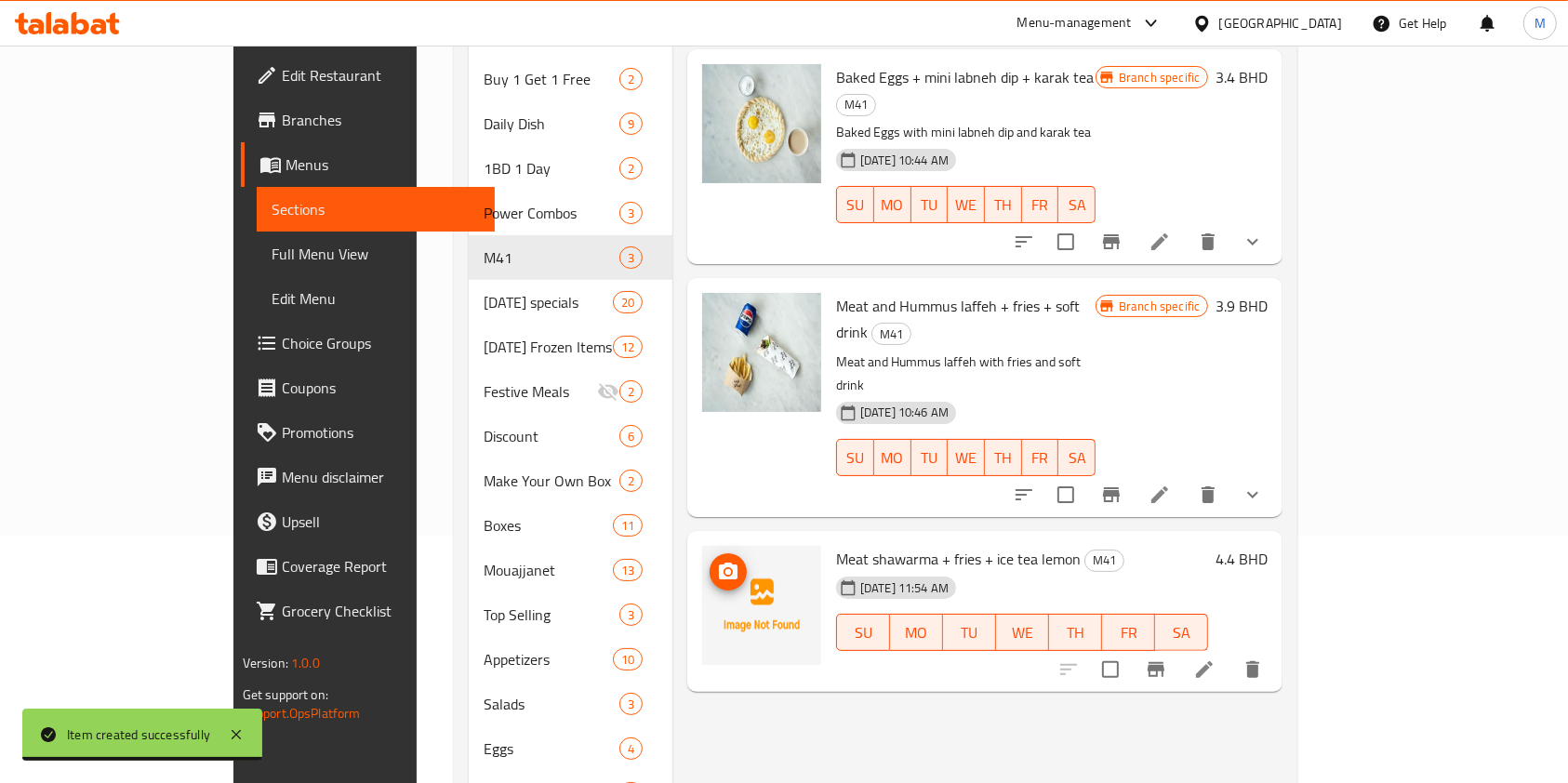
click at [710, 561] on span "upload picture" at bounding box center [728, 571] width 37 height 23
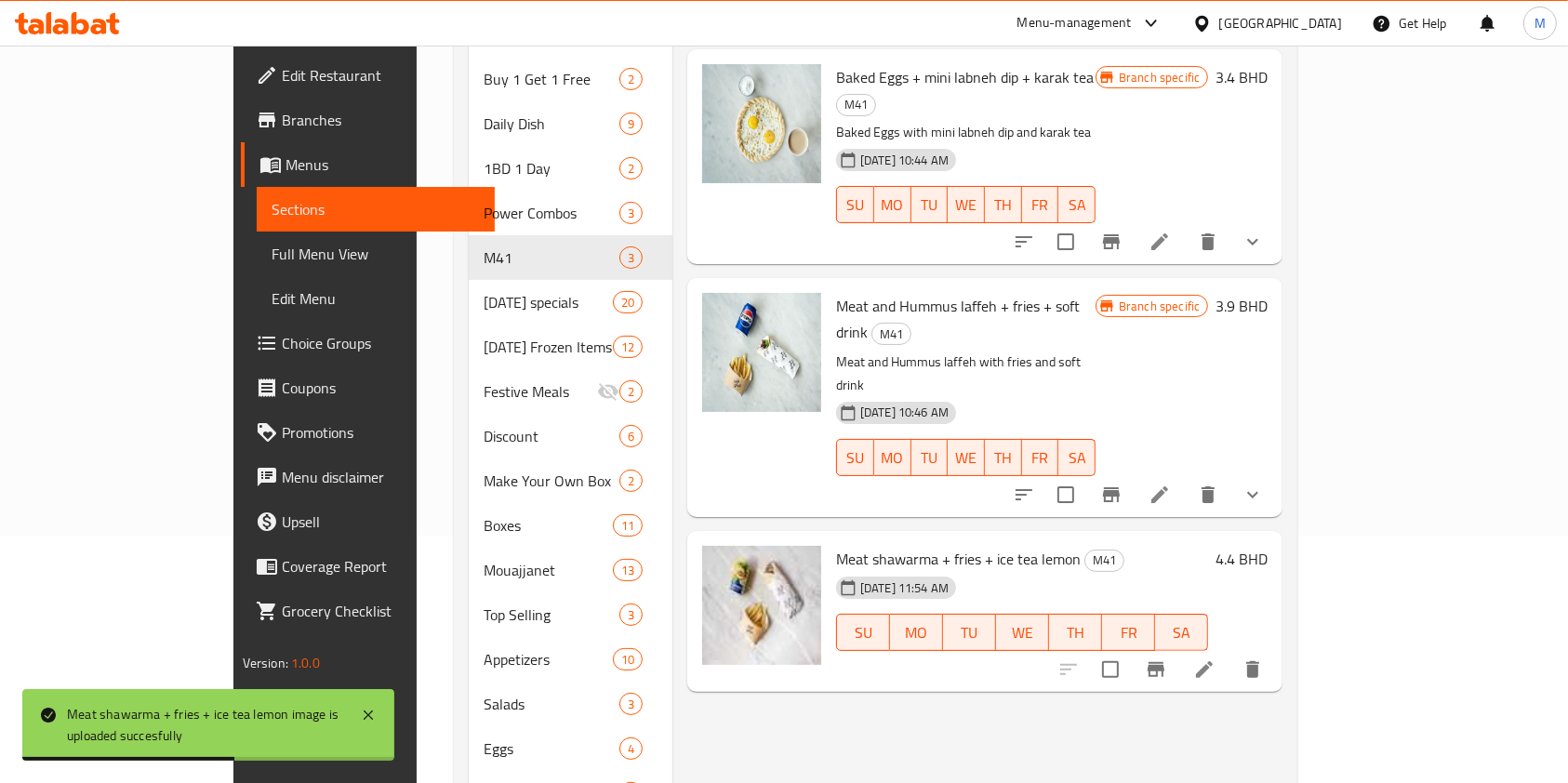
click at [1215, 659] on icon at bounding box center [1203, 669] width 23 height 23
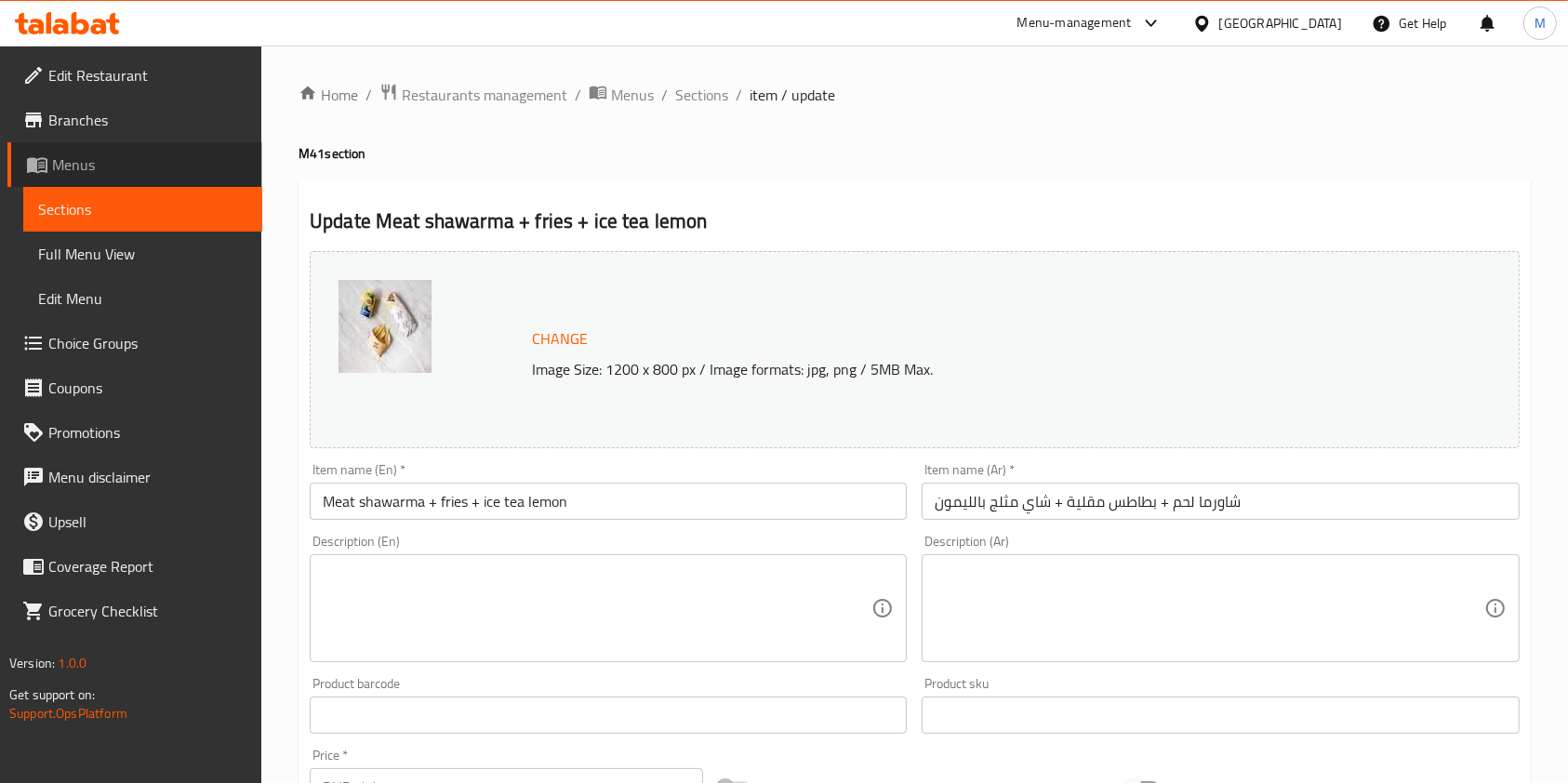
click at [109, 168] on span "Menus" at bounding box center [149, 165] width 195 height 23
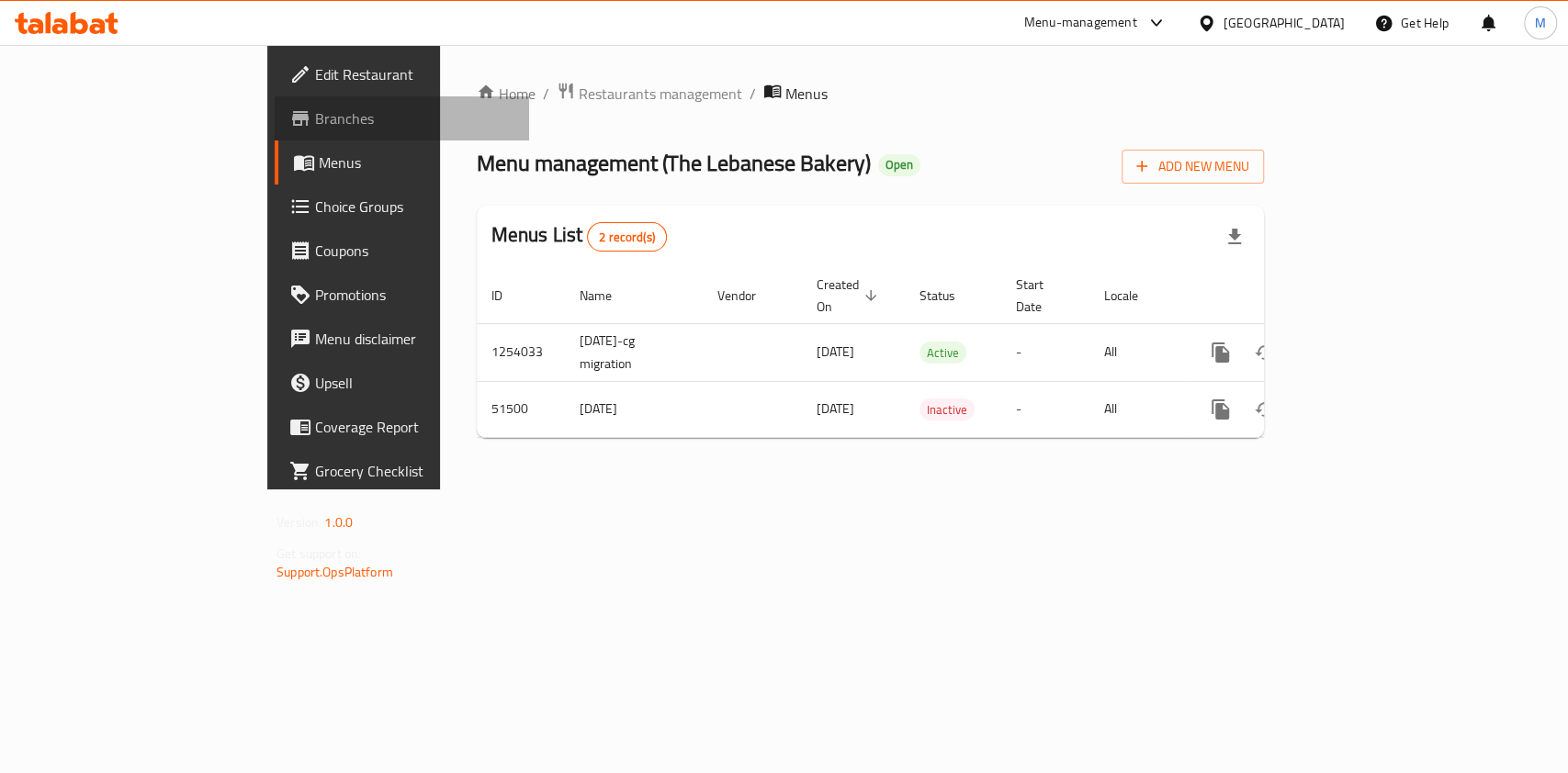
click at [315, 114] on span "Branches" at bounding box center [414, 118] width 199 height 22
